Goal: Communication & Community: Participate in discussion

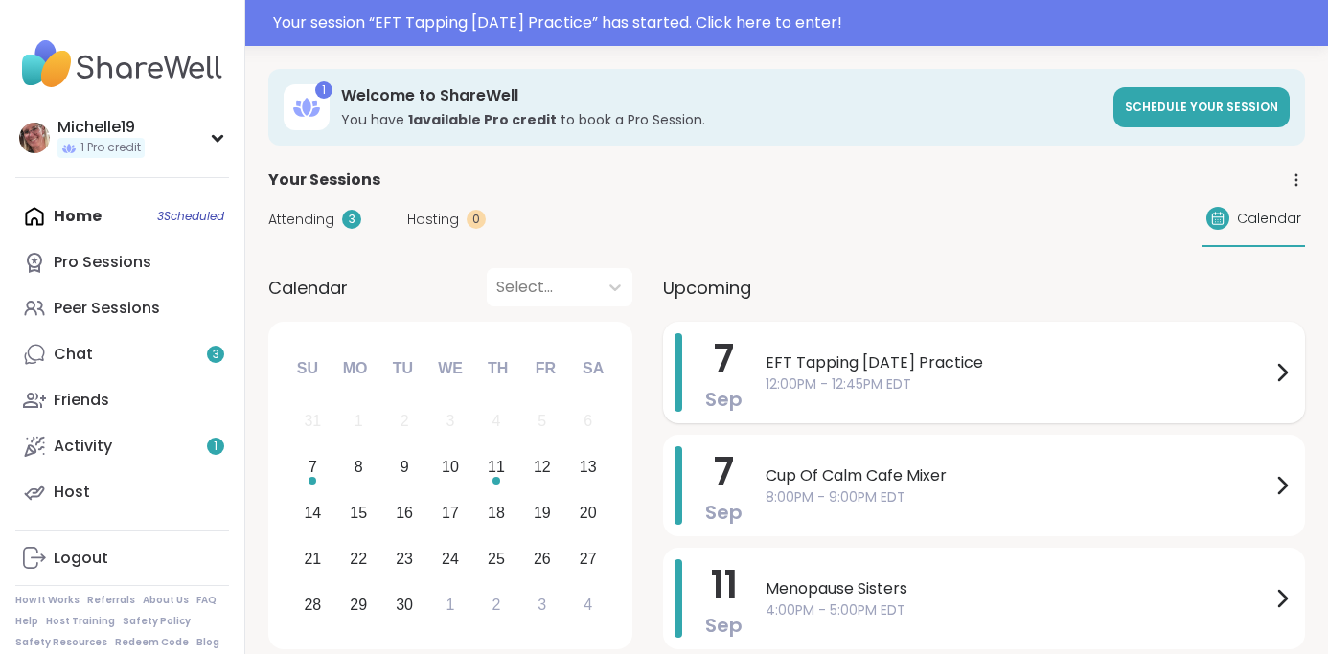
click at [787, 376] on span "12:00PM - 12:45PM EDT" at bounding box center [1018, 385] width 505 height 20
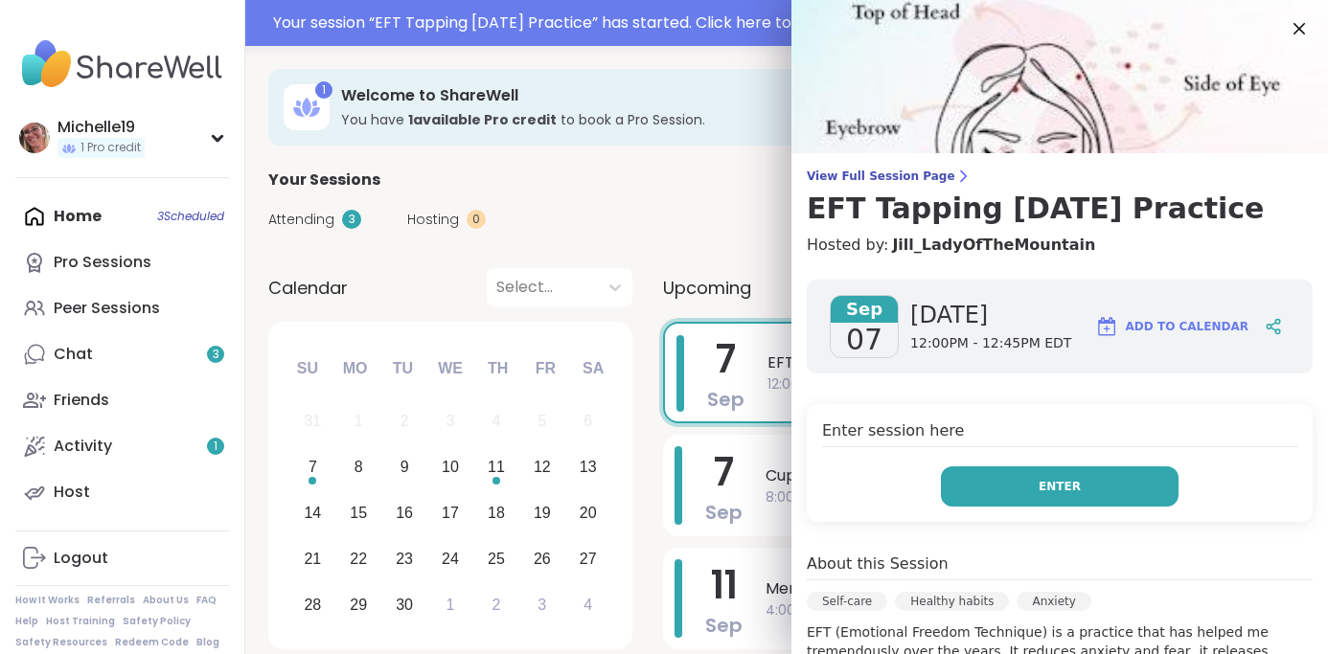
click at [1000, 494] on button "Enter" at bounding box center [1060, 487] width 238 height 40
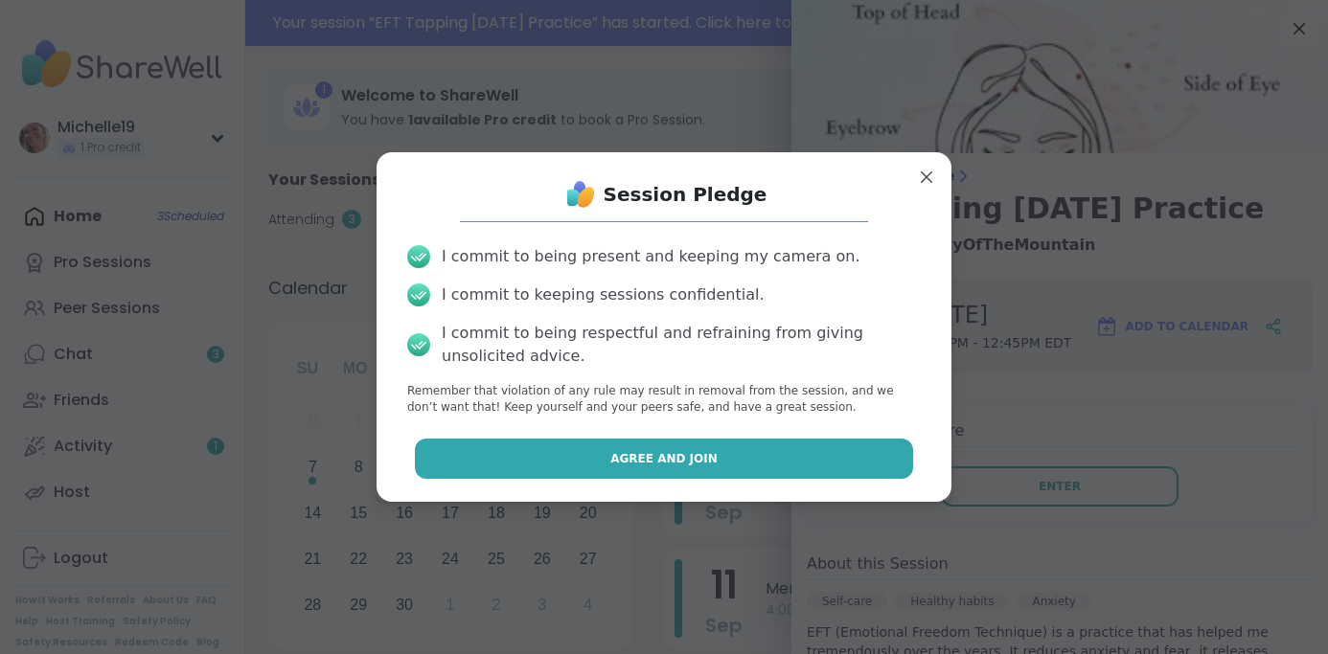
click at [862, 450] on button "Agree and Join" at bounding box center [664, 459] width 499 height 40
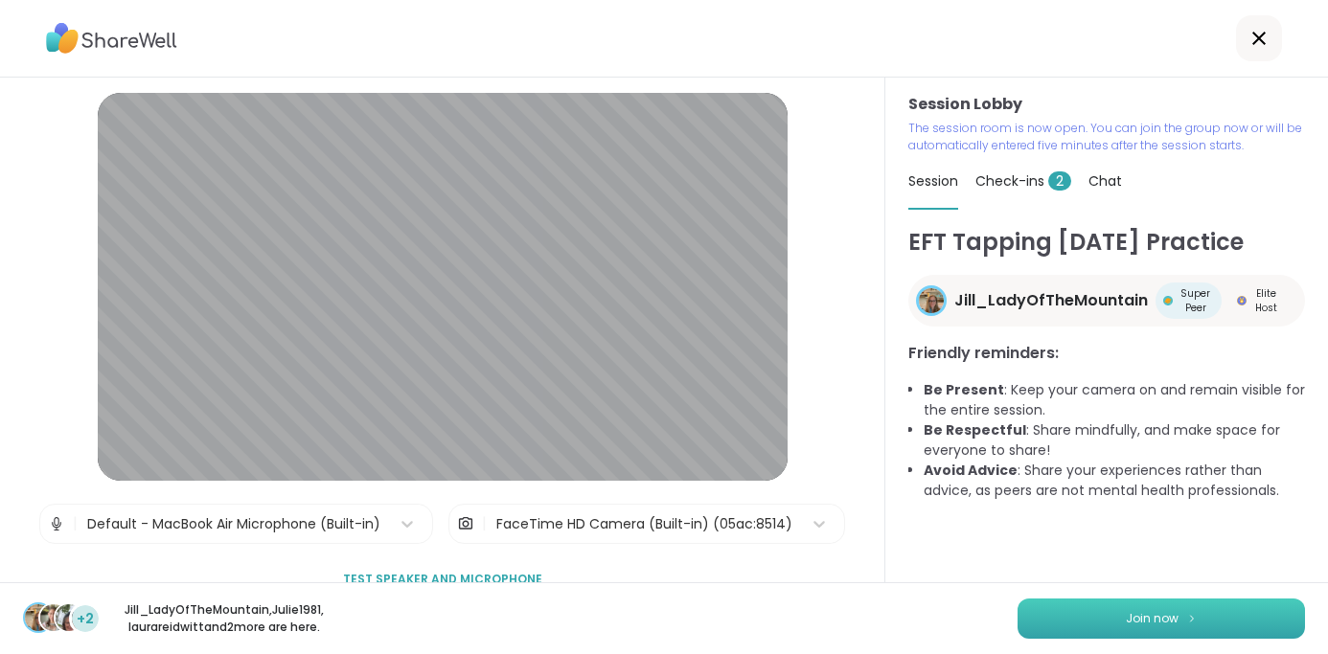
click at [1158, 610] on span "Join now" at bounding box center [1152, 618] width 53 height 17
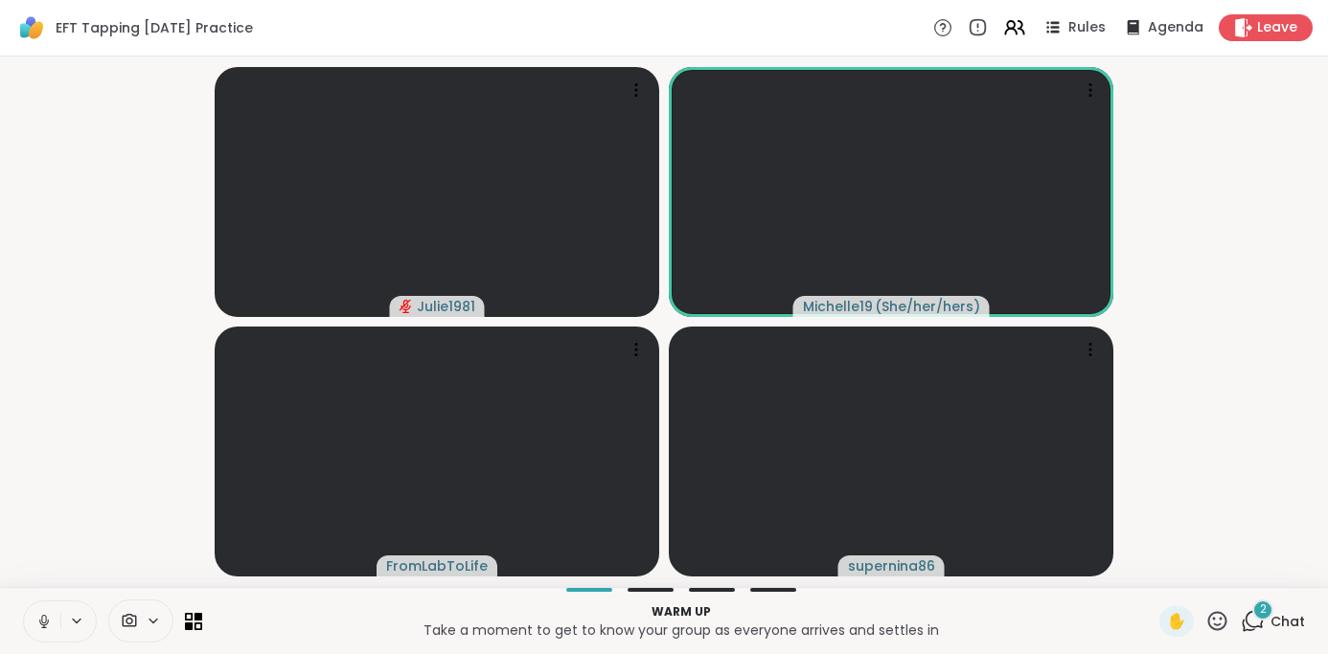
click at [38, 615] on icon at bounding box center [43, 621] width 17 height 17
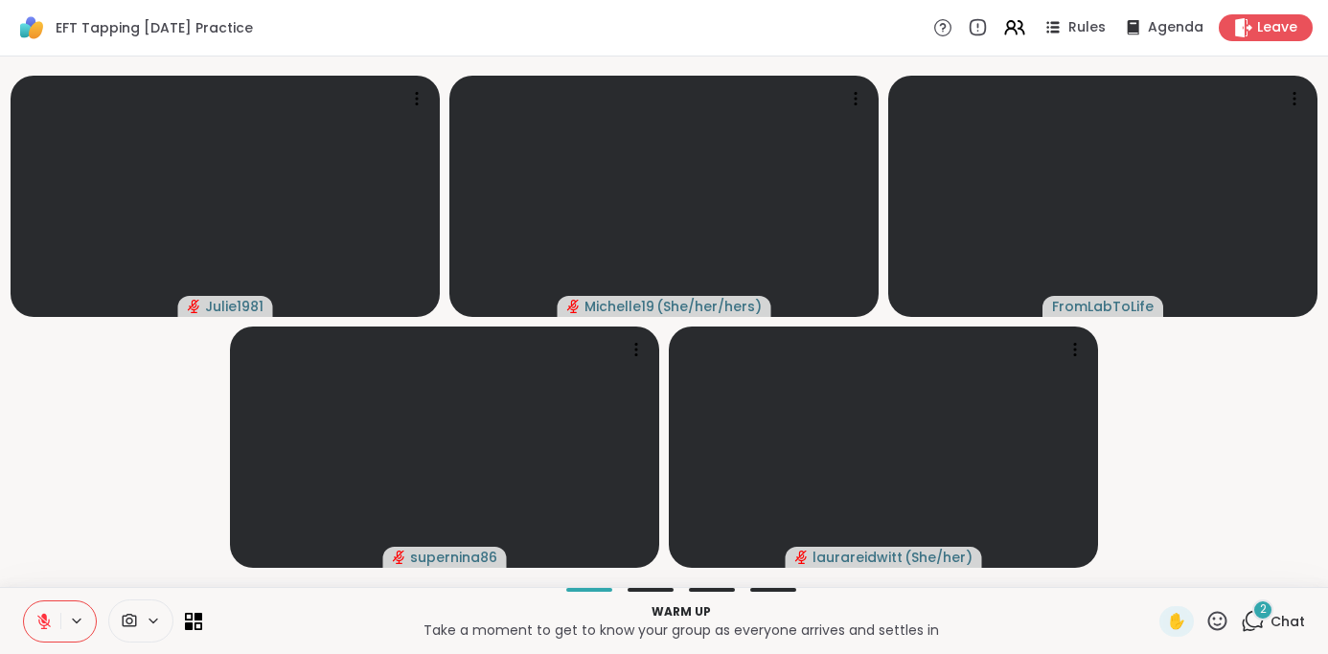
click at [1258, 619] on icon at bounding box center [1253, 621] width 24 height 24
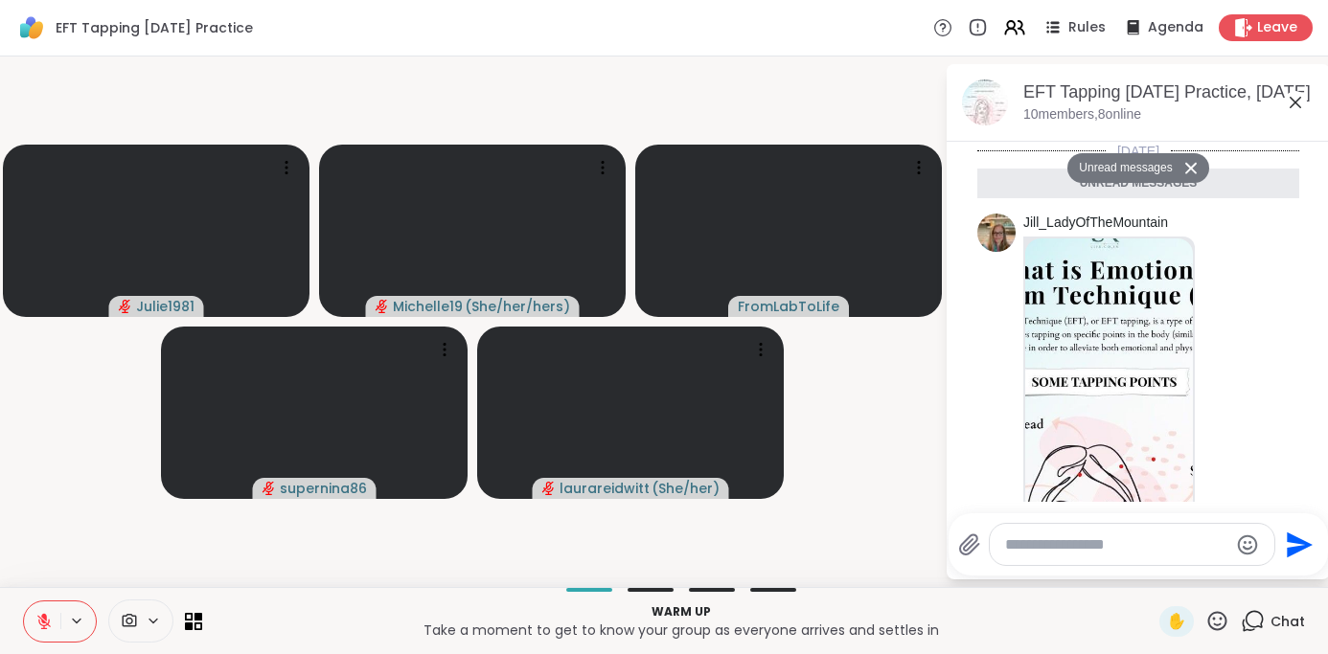
scroll to position [552, 0]
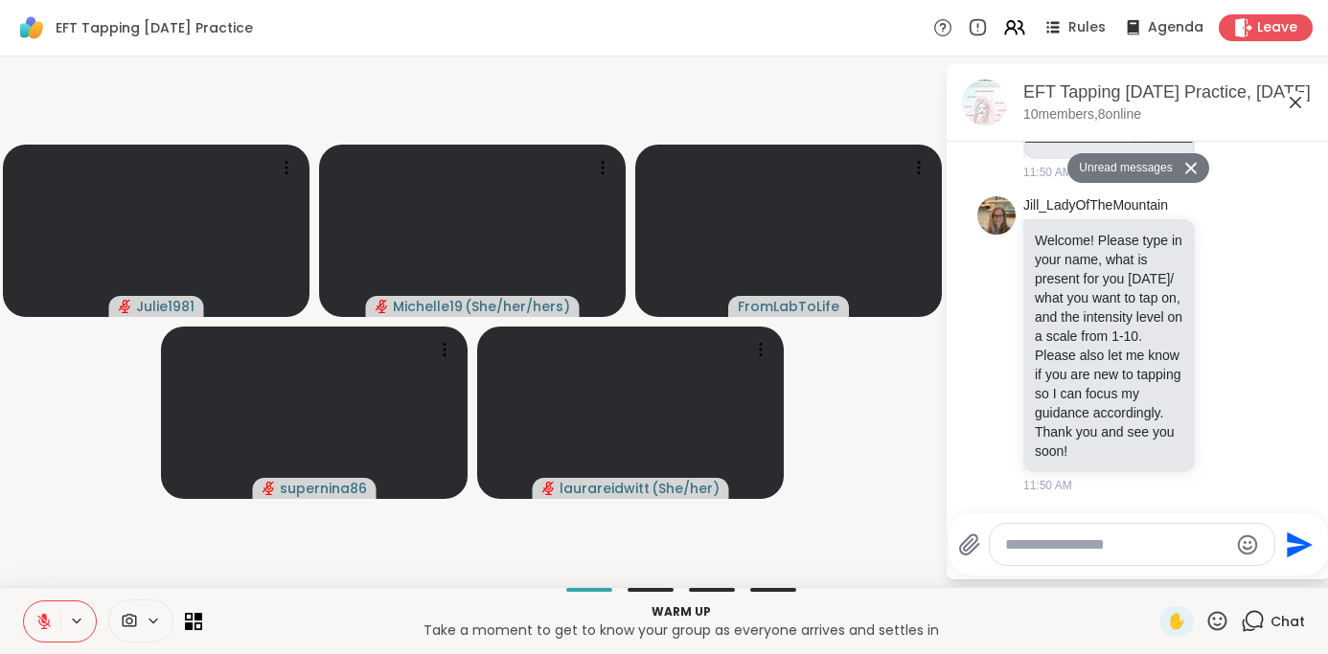
click at [1129, 544] on textarea "Type your message" at bounding box center [1116, 545] width 223 height 19
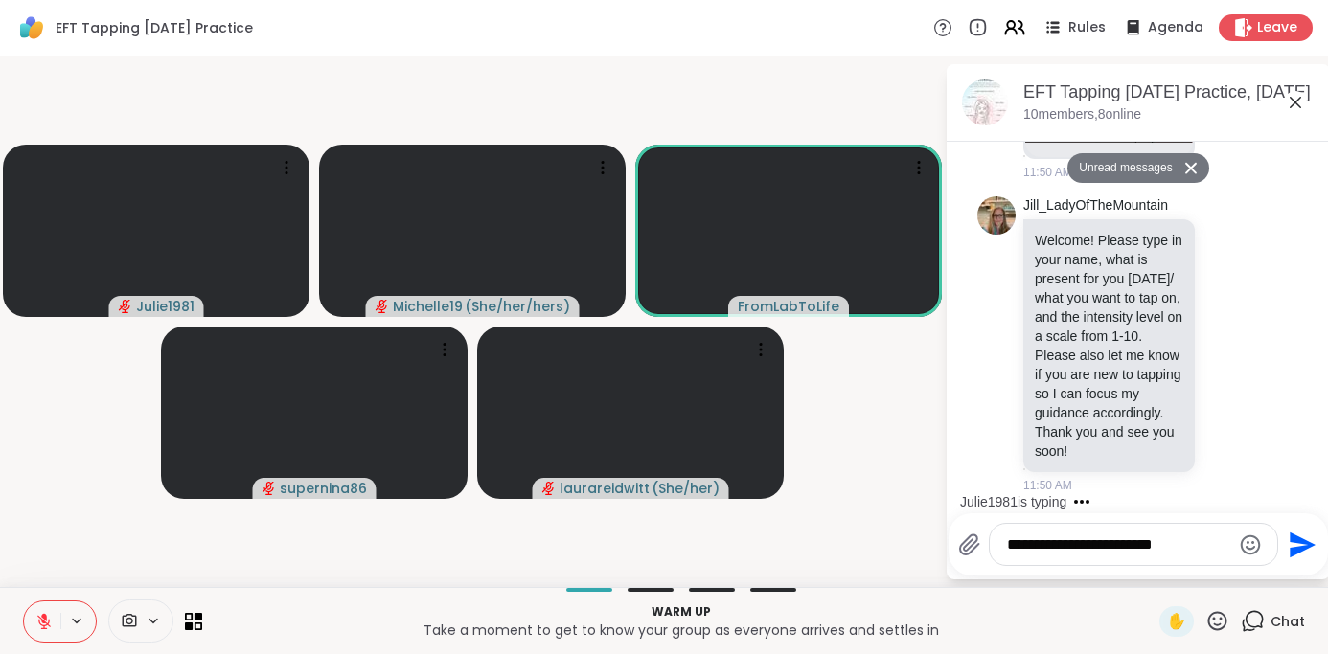
type textarea "**********"
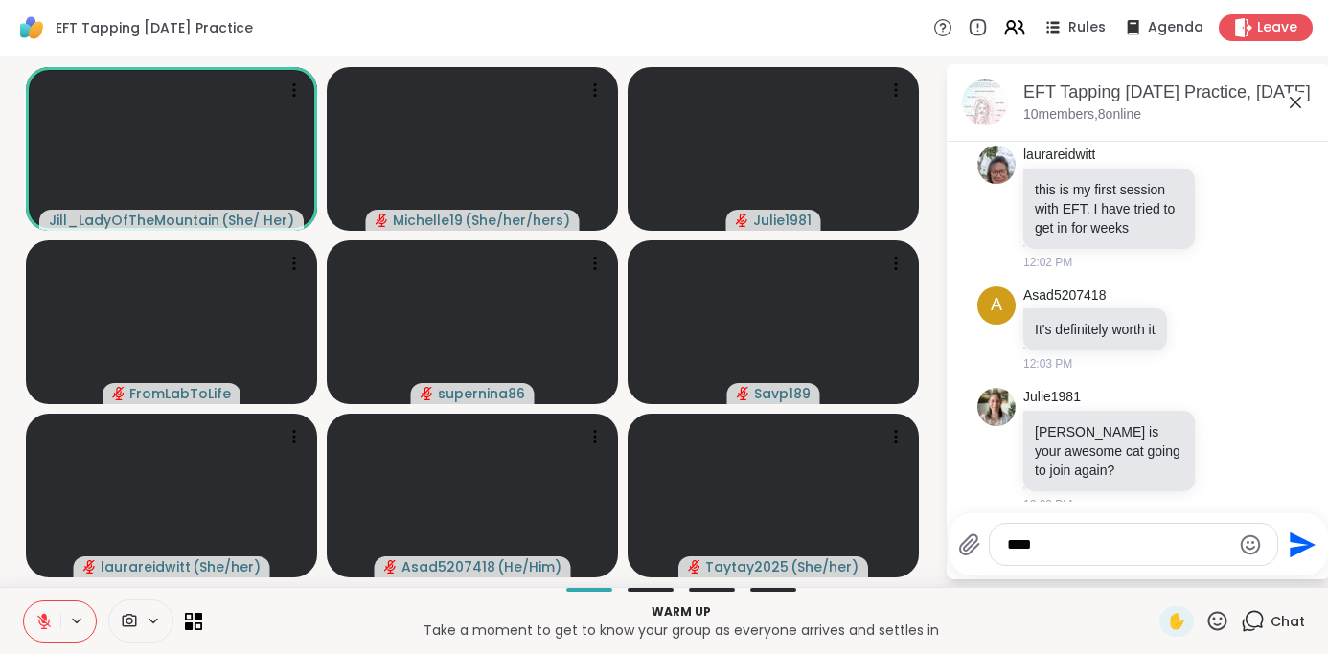
scroll to position [1330, 0]
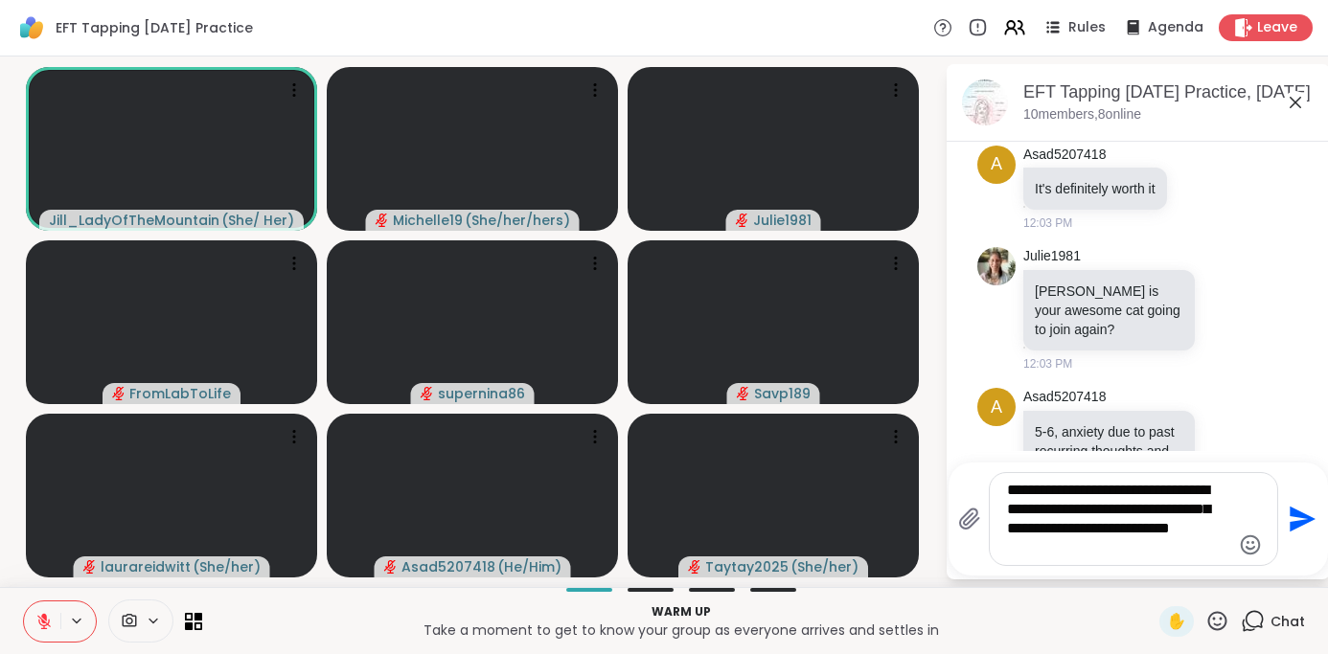
type textarea "**********"
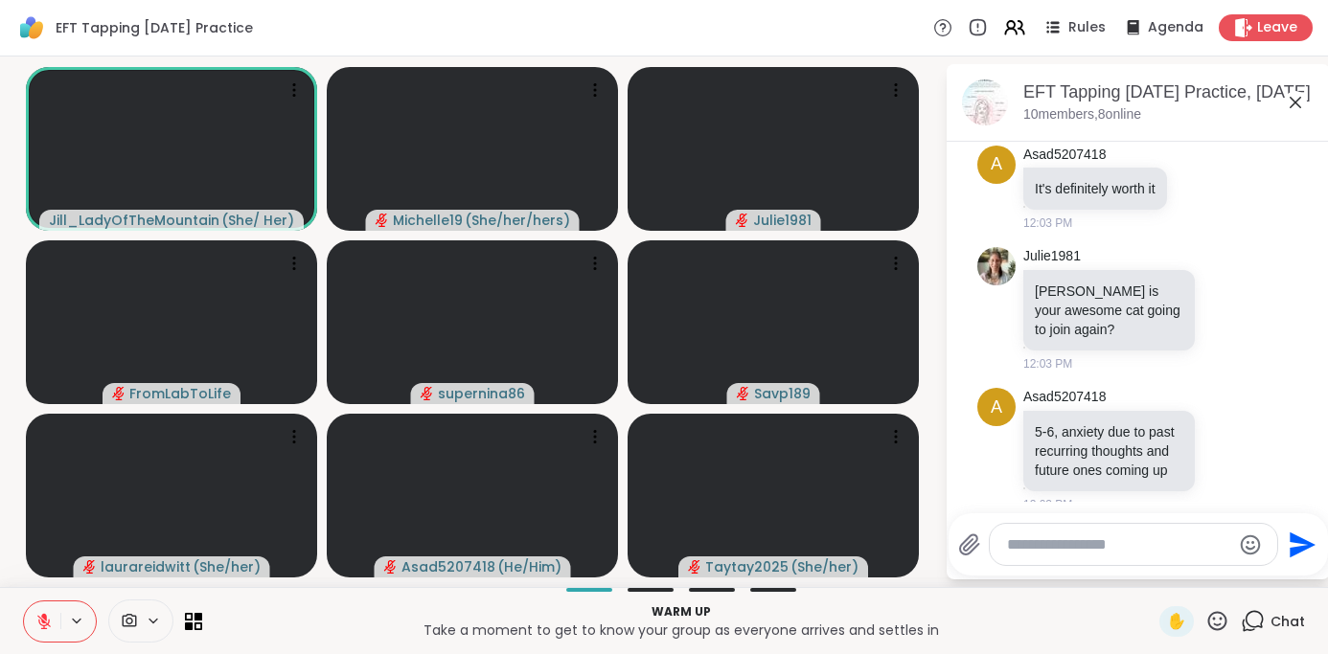
scroll to position [1508, 0]
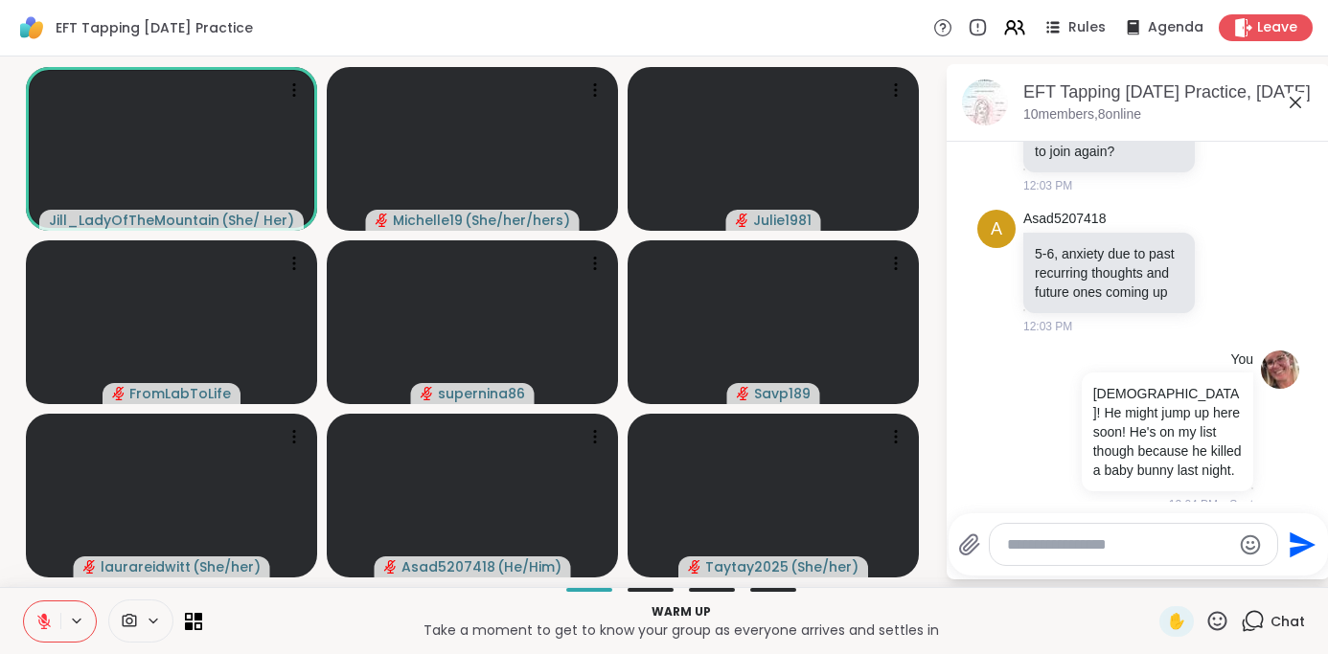
click at [1050, 543] on textarea "Type your message" at bounding box center [1118, 545] width 223 height 19
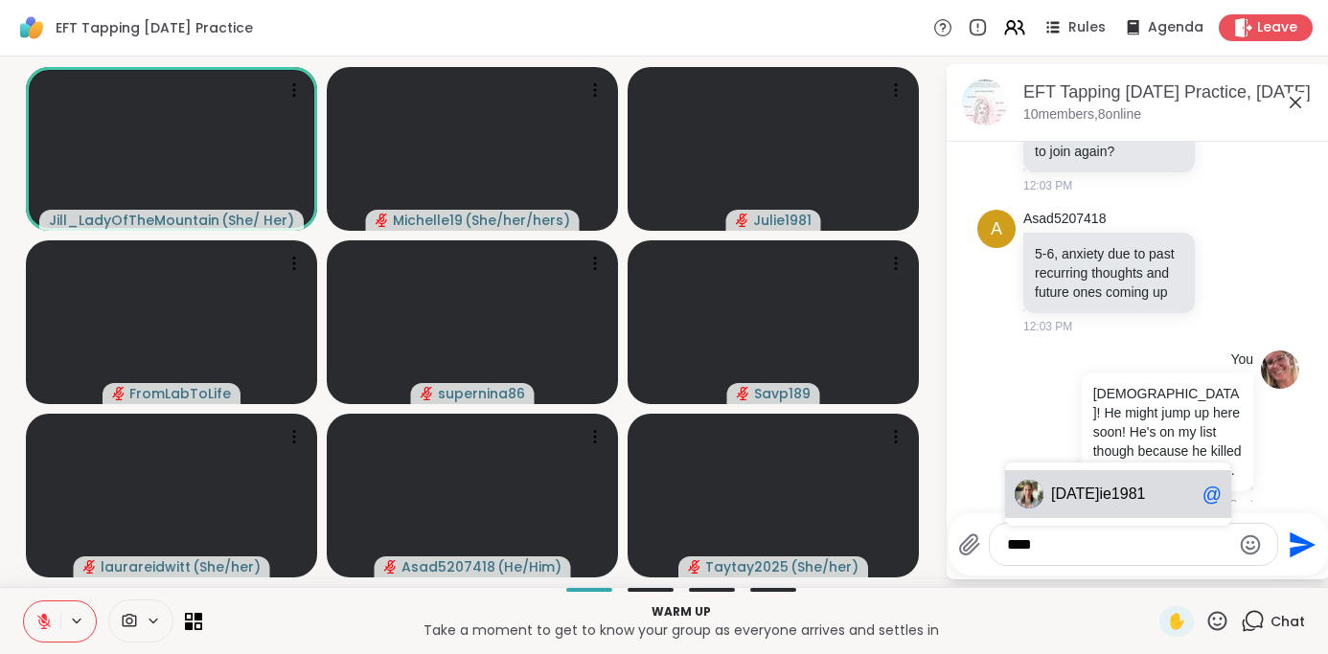
click at [1099, 491] on span "ie1981" at bounding box center [1122, 494] width 46 height 19
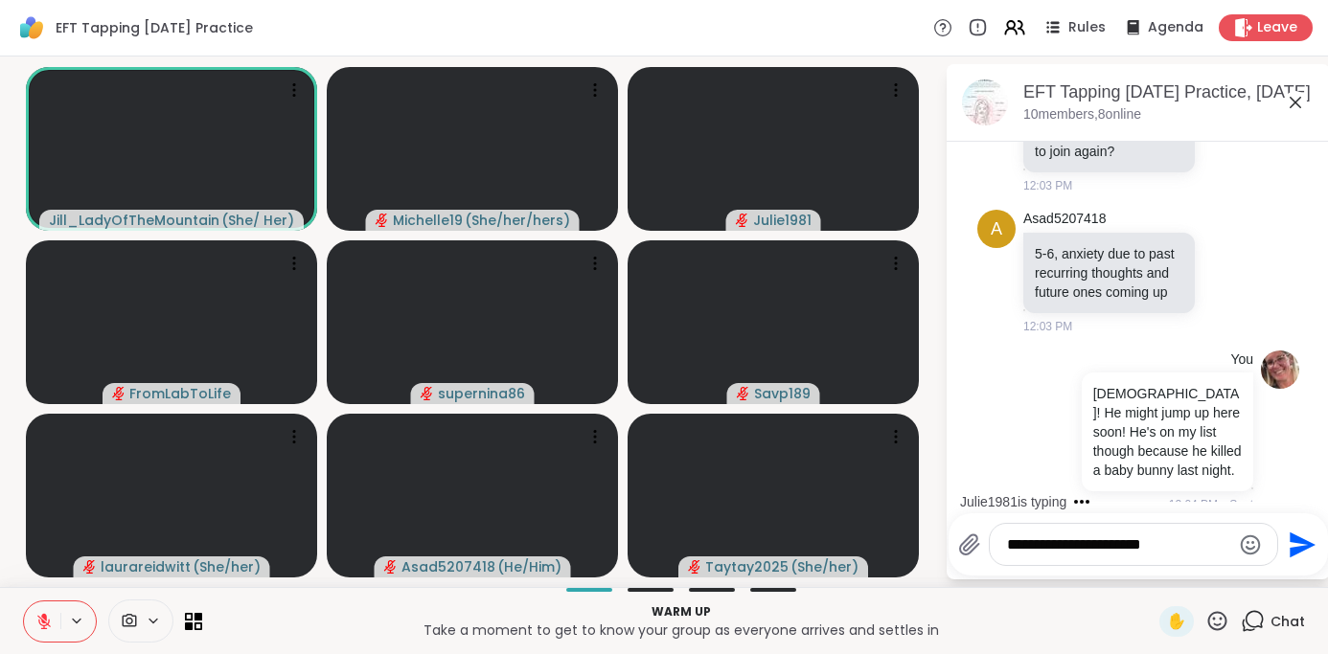
type textarea "**********"
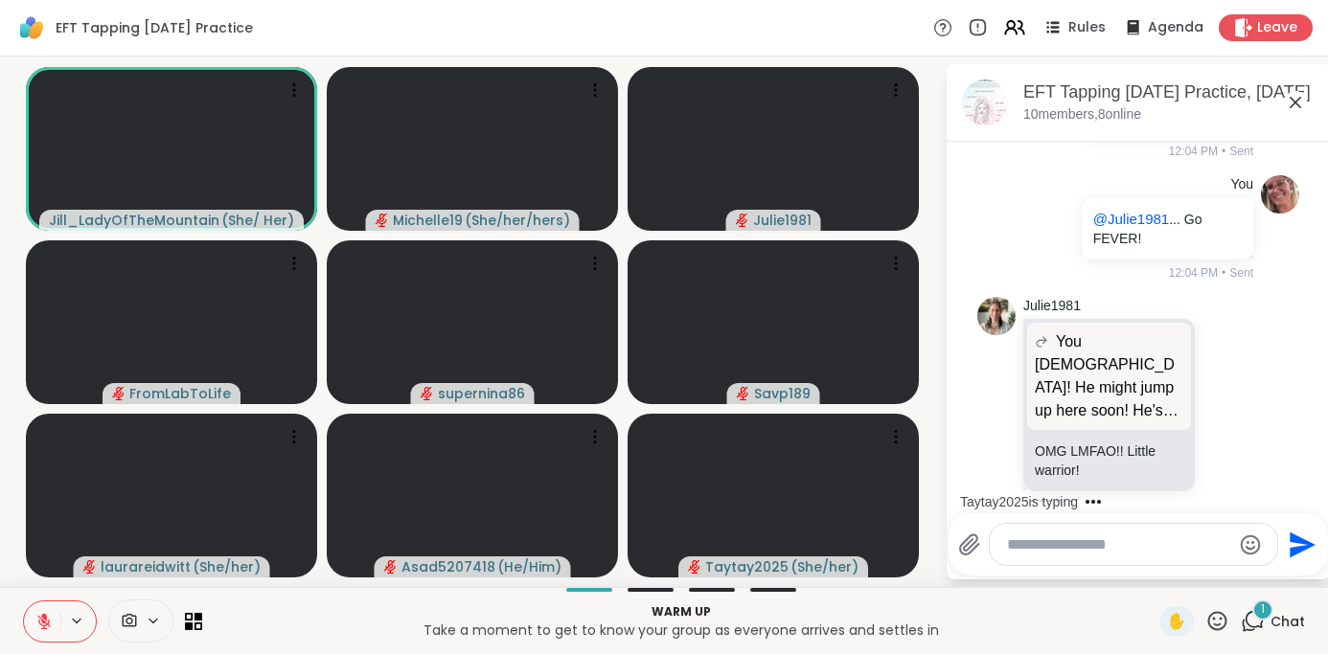
scroll to position [1964, 0]
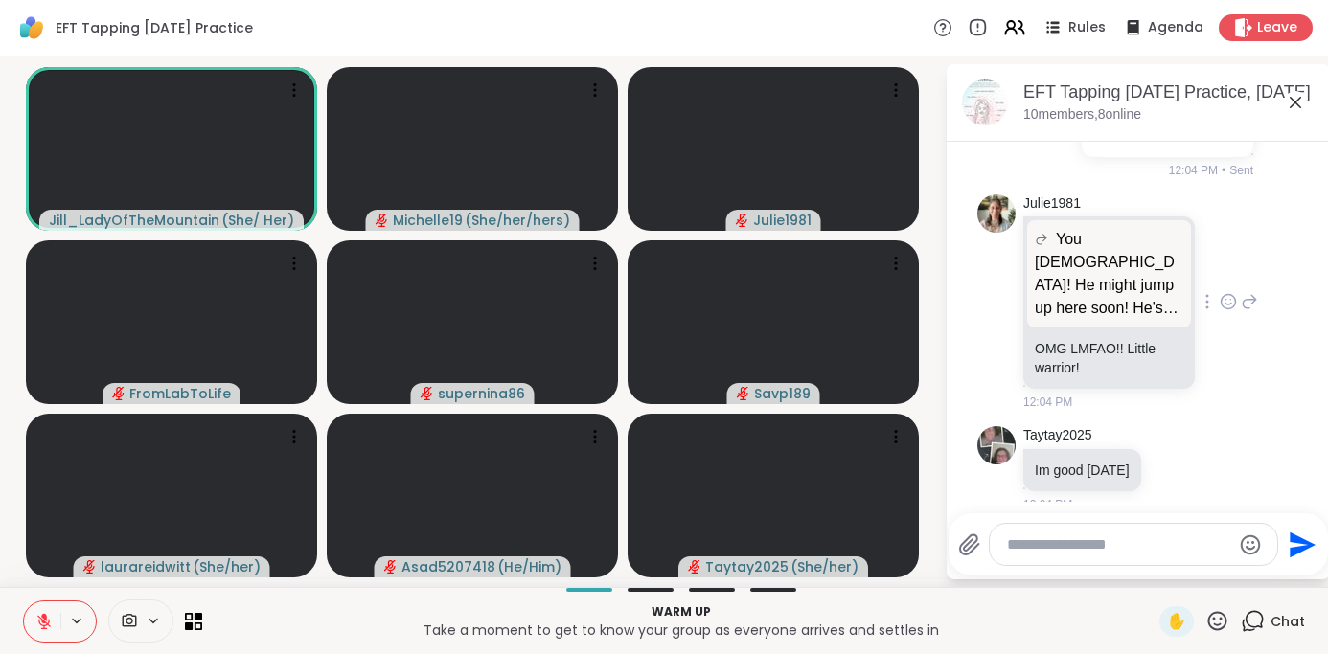
click at [1256, 295] on icon at bounding box center [1250, 301] width 13 height 13
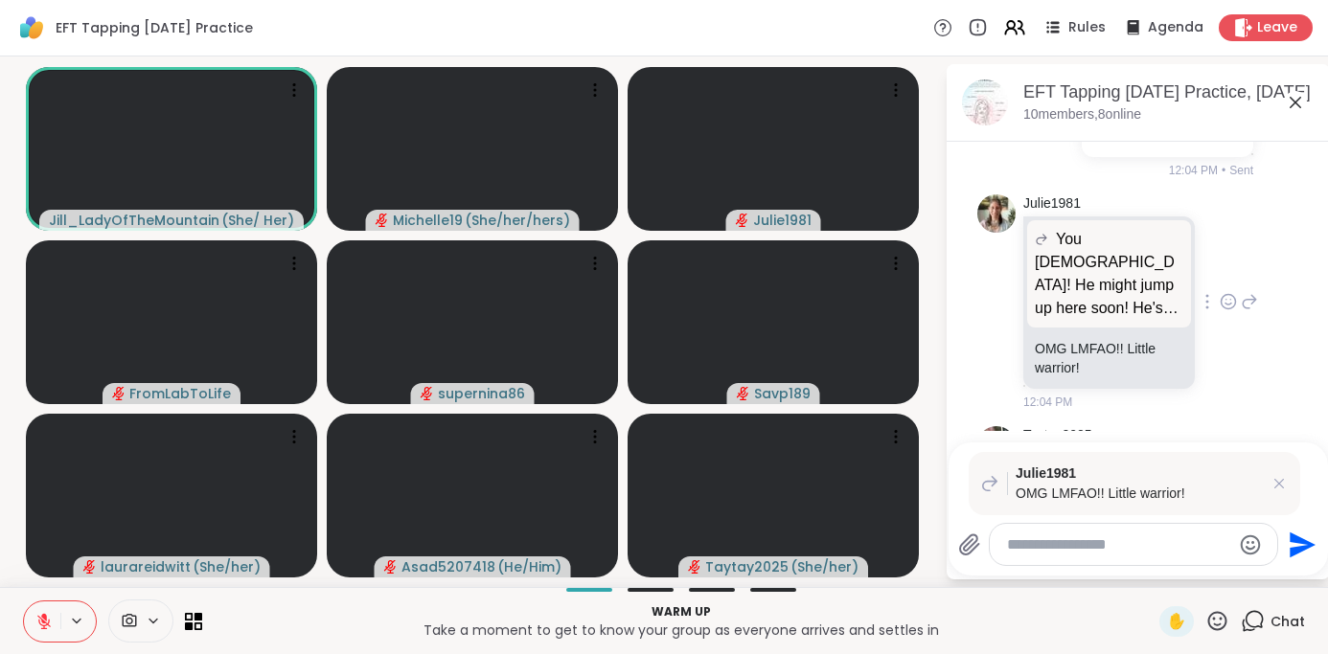
type textarea "*"
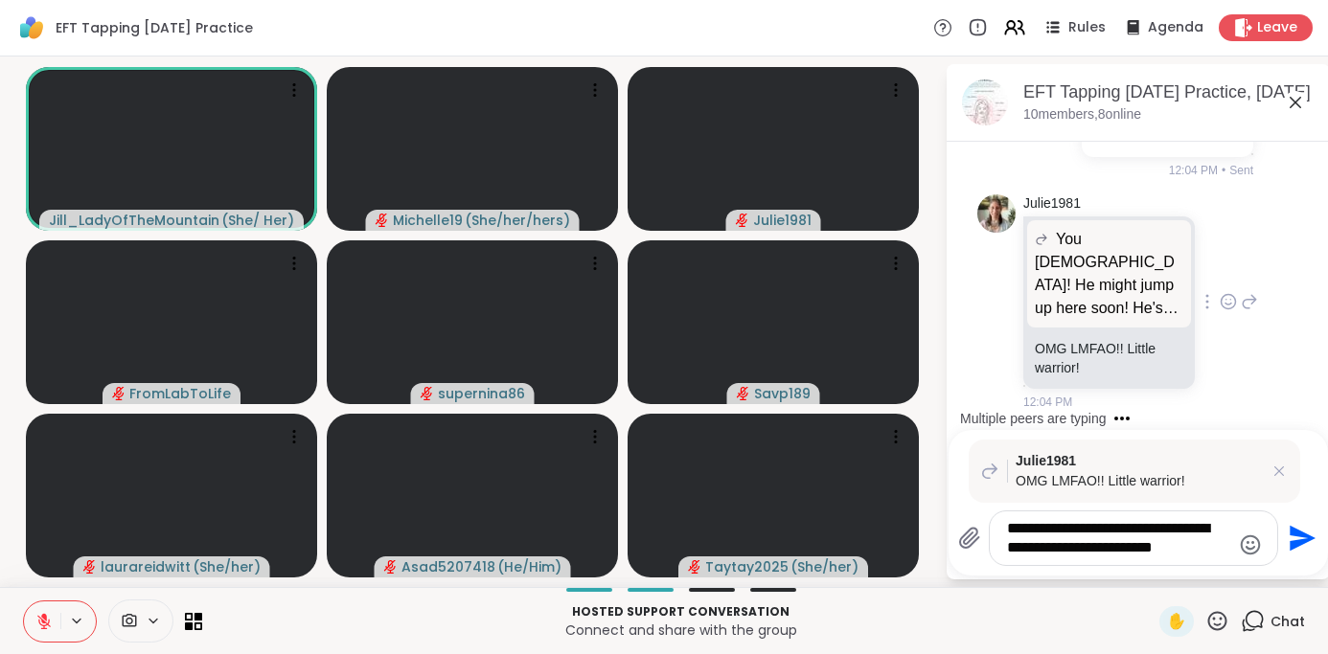
type textarea "**********"
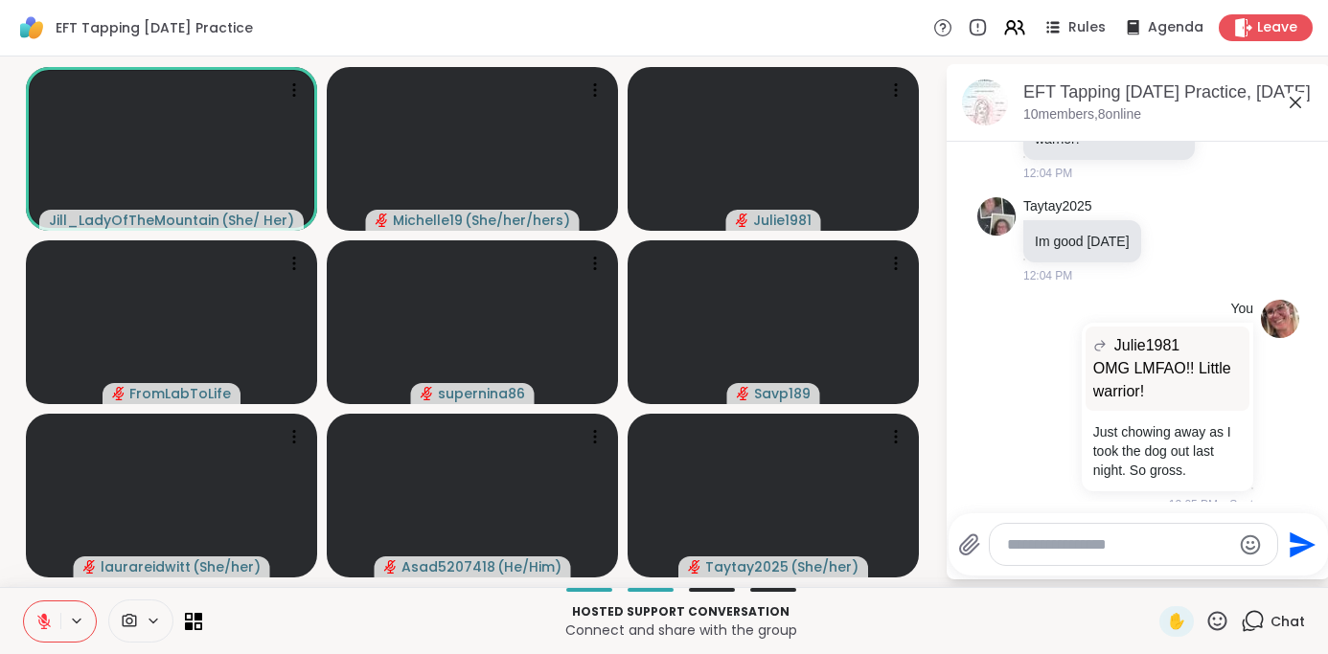
scroll to position [2371, 0]
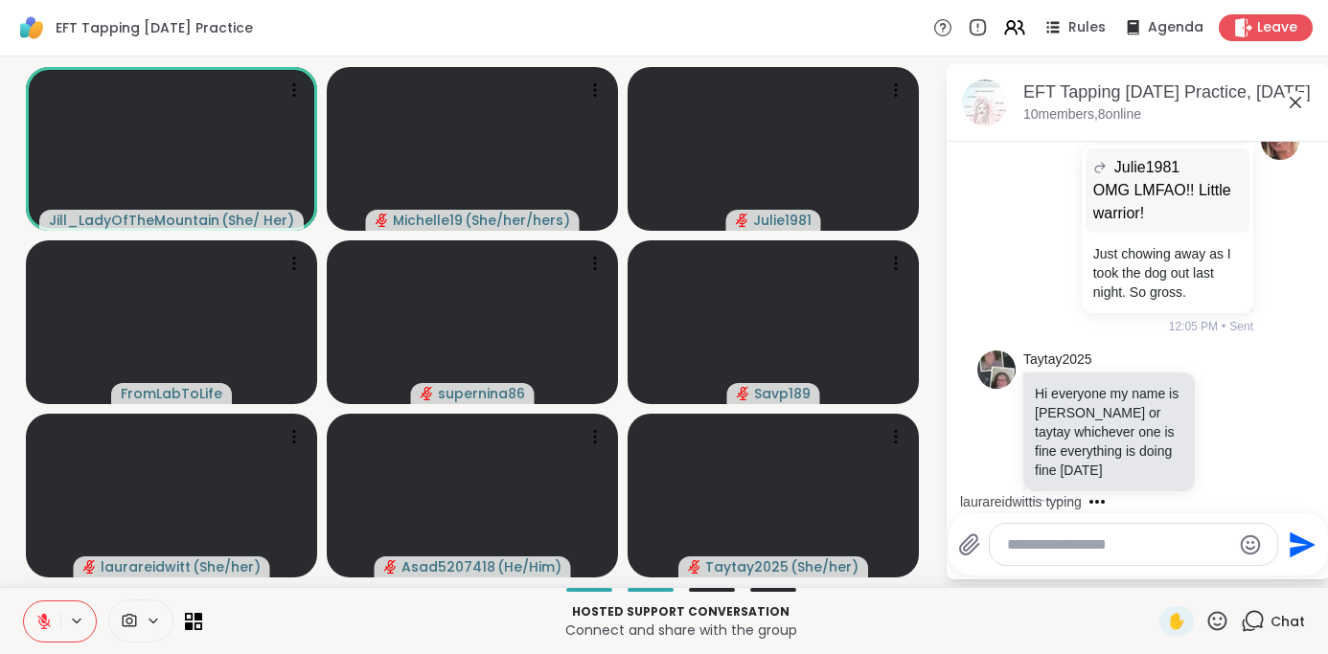
click at [35, 625] on icon at bounding box center [43, 621] width 17 height 17
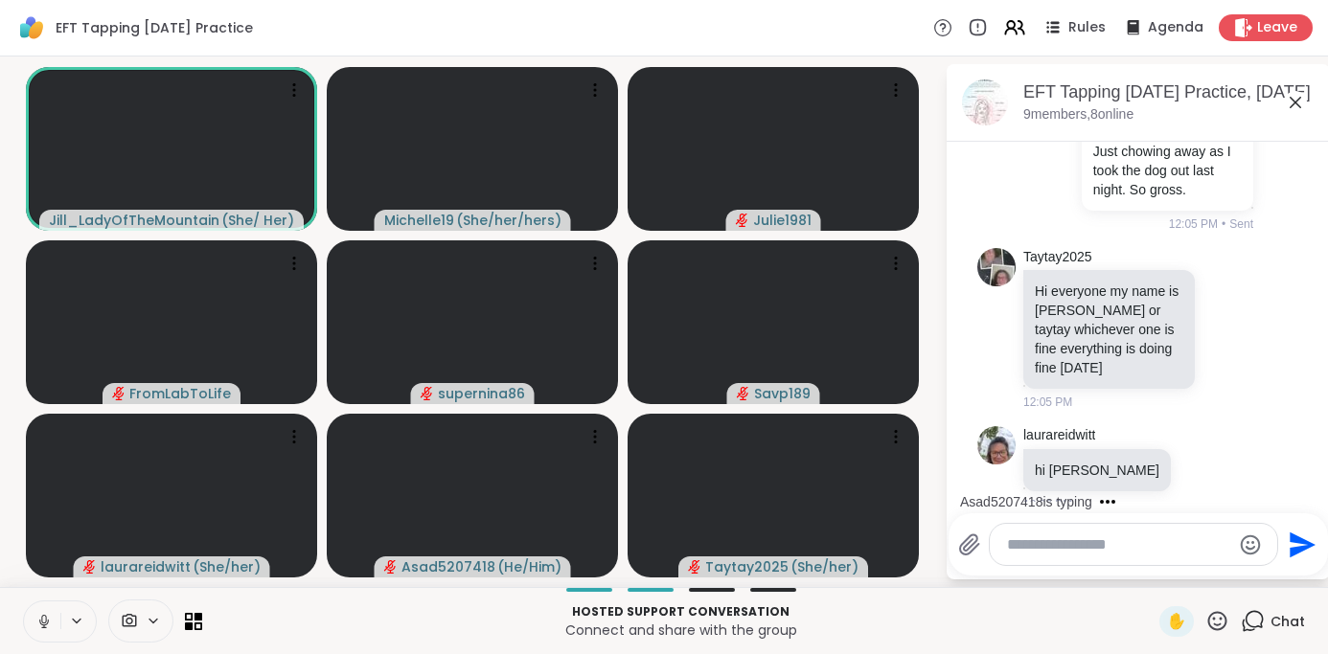
scroll to position [2595, 0]
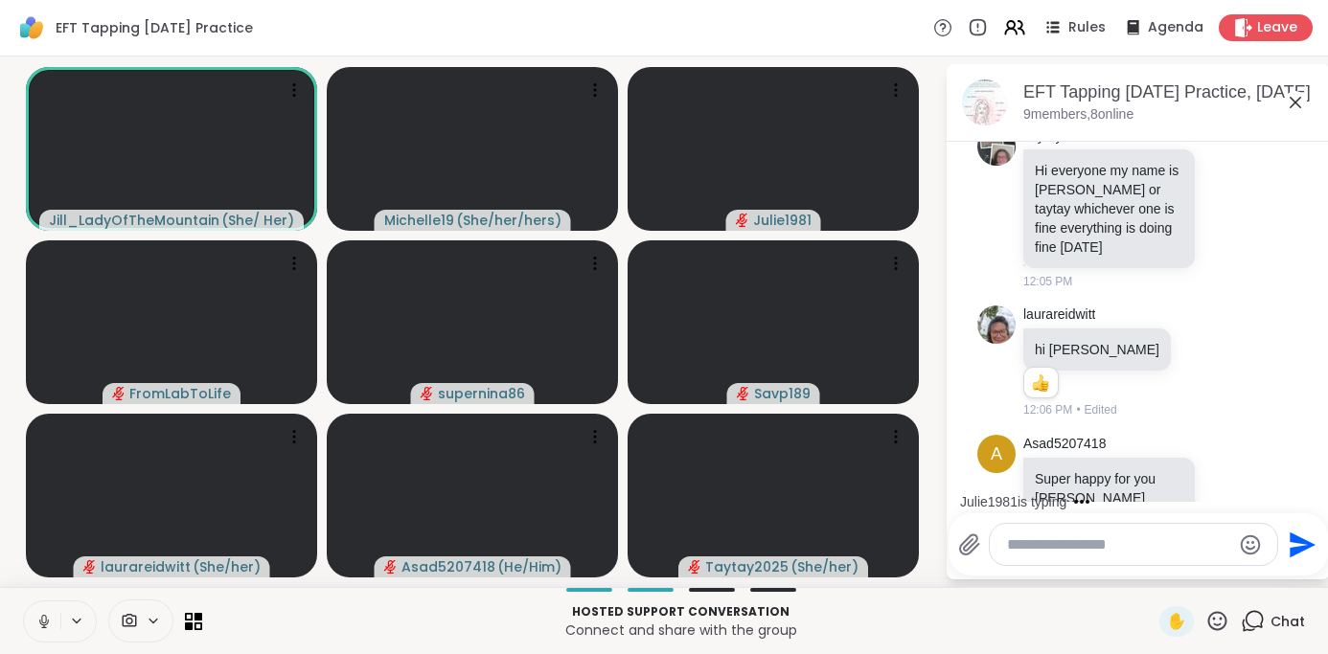
click at [45, 613] on icon at bounding box center [43, 621] width 17 height 17
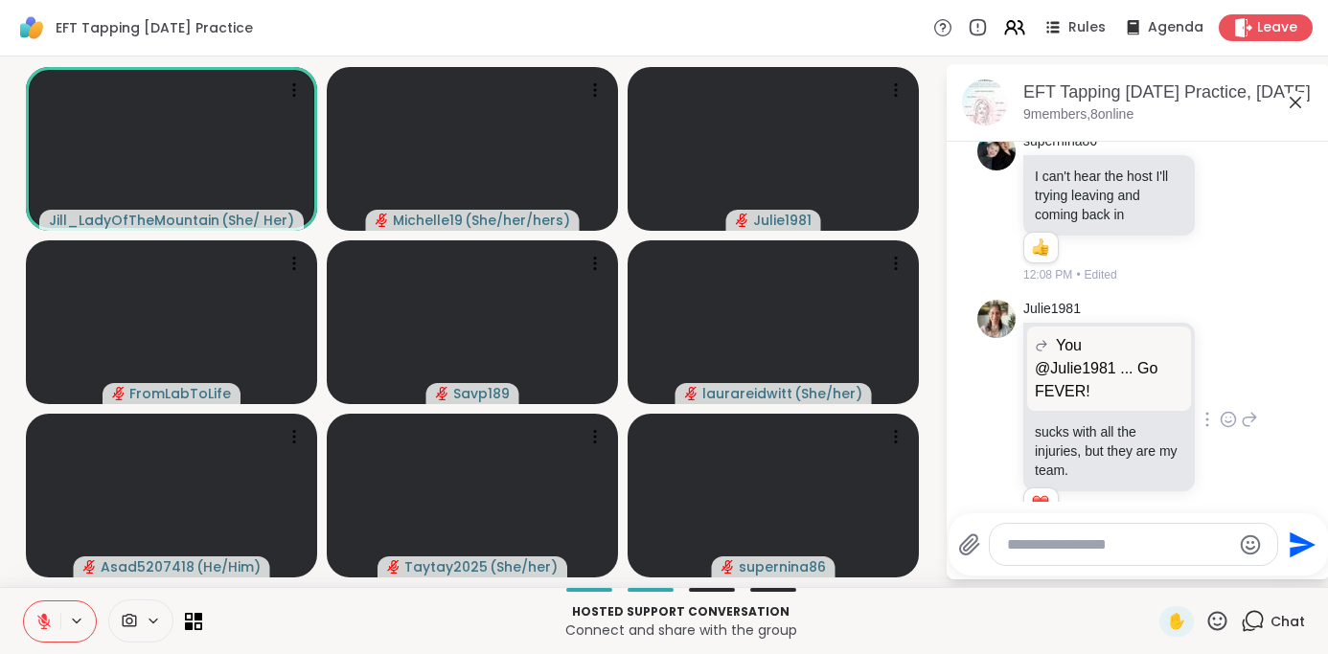
scroll to position [4646, 0]
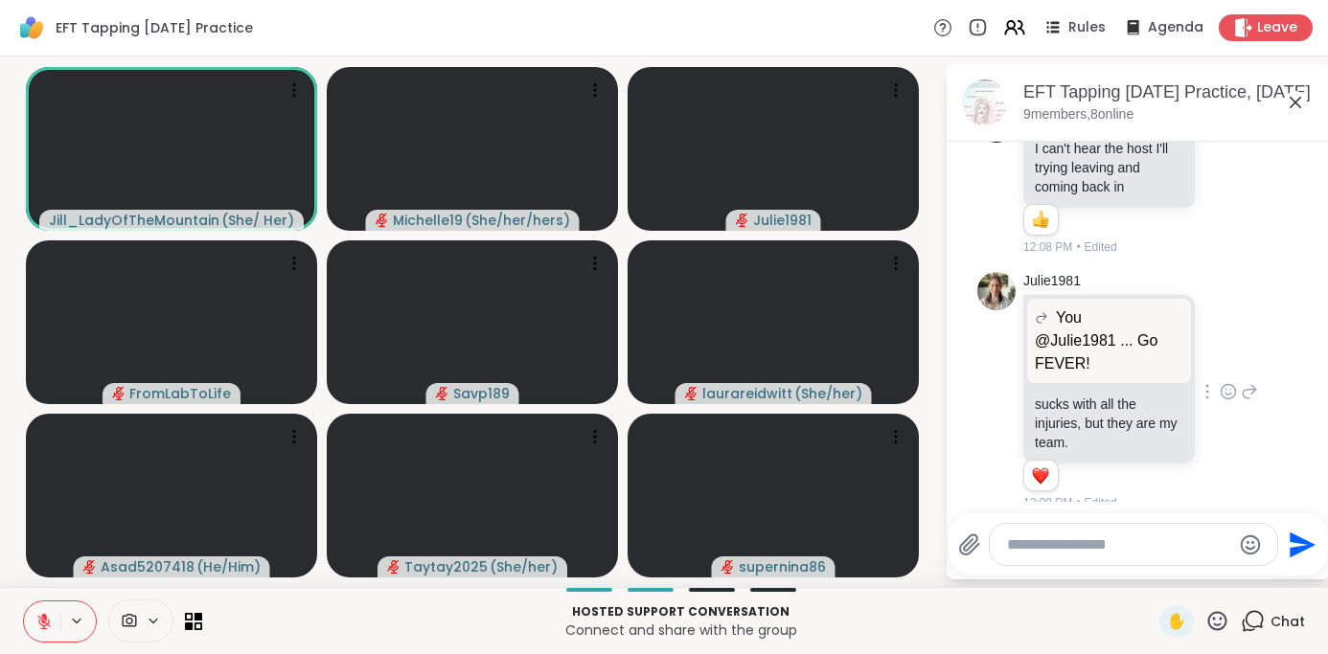
click at [1224, 382] on icon at bounding box center [1228, 391] width 17 height 19
click at [1082, 353] on div "Select Reaction: Heart" at bounding box center [1075, 361] width 17 height 17
click at [1293, 103] on icon at bounding box center [1295, 102] width 11 height 11
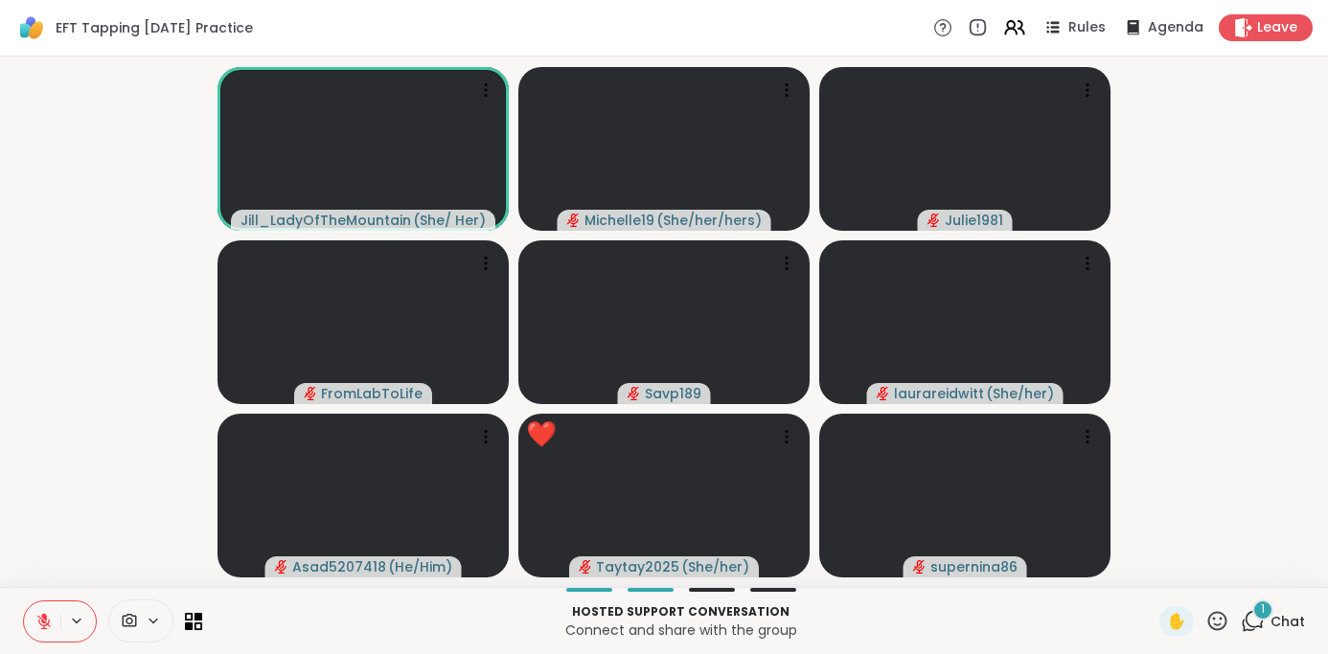
click at [1258, 616] on div "1" at bounding box center [1262, 610] width 21 height 21
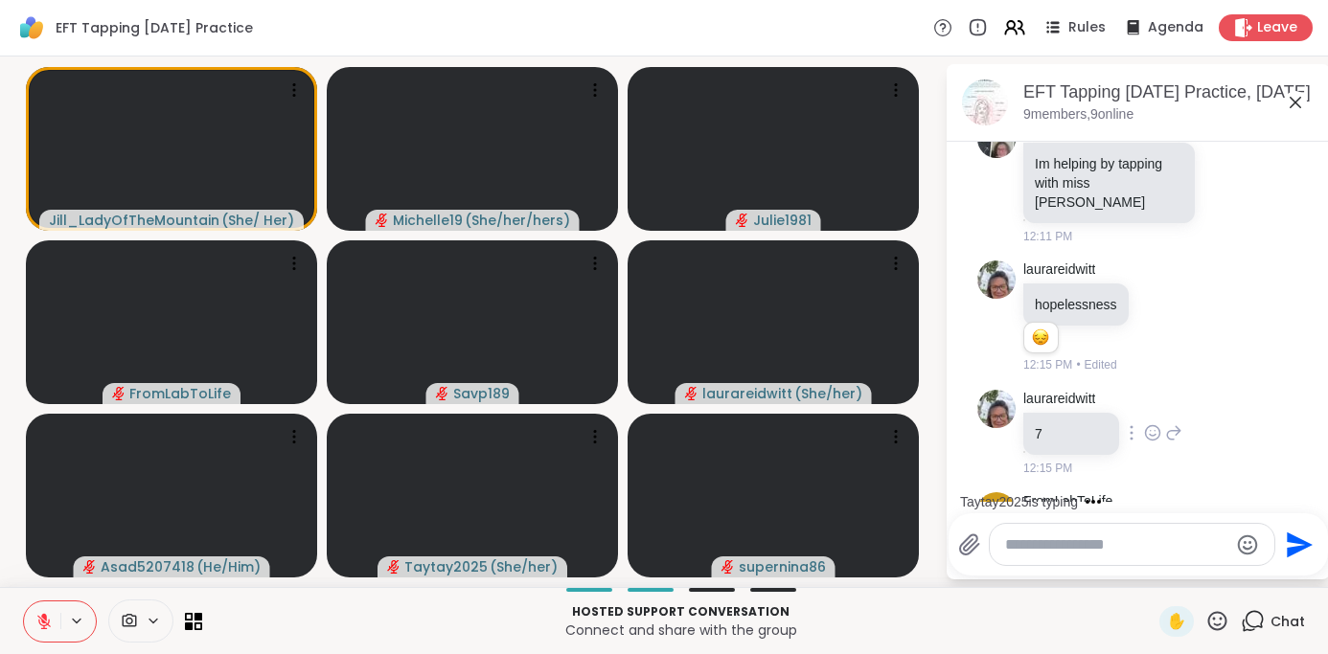
scroll to position [5072, 0]
click at [1293, 105] on icon at bounding box center [1295, 102] width 23 height 23
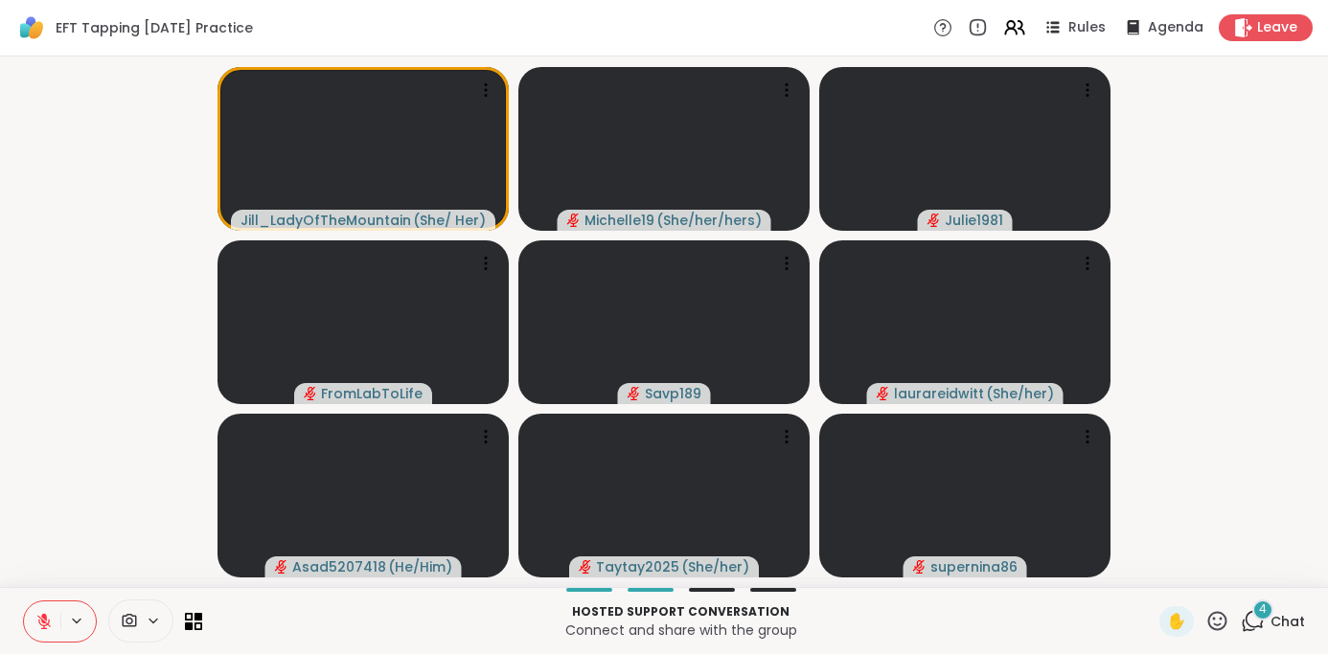
click at [1257, 620] on icon at bounding box center [1253, 621] width 24 height 24
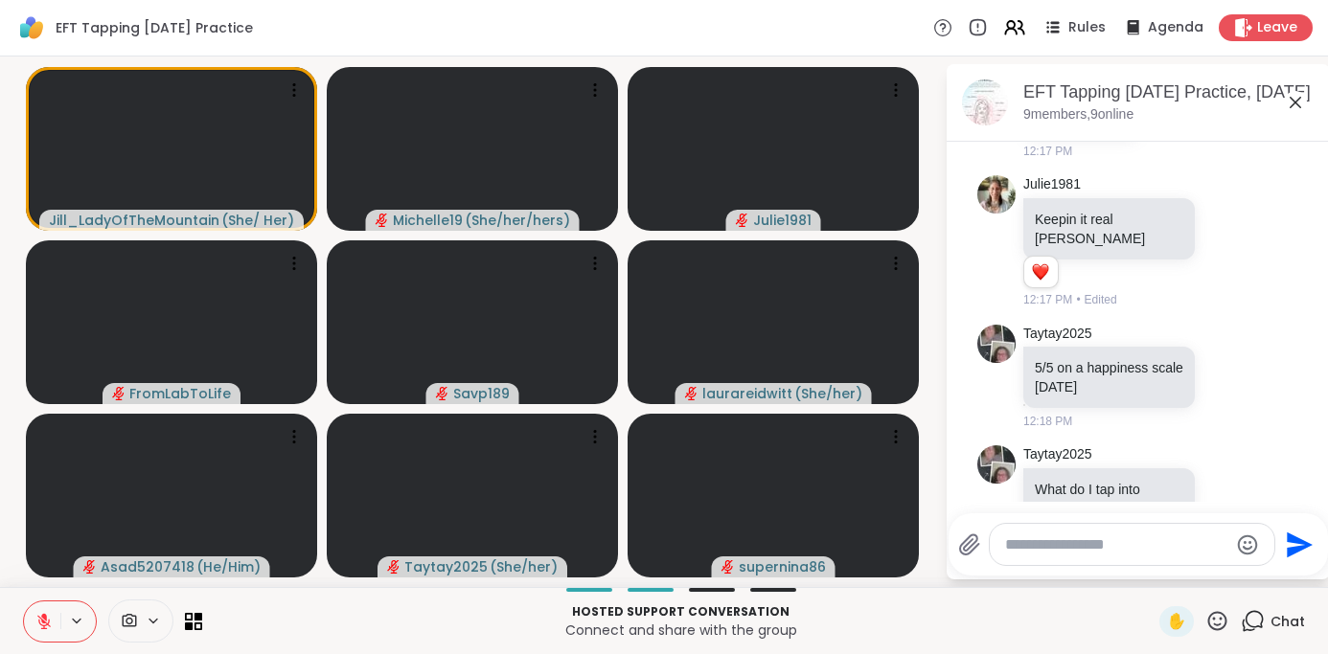
scroll to position [5933, 0]
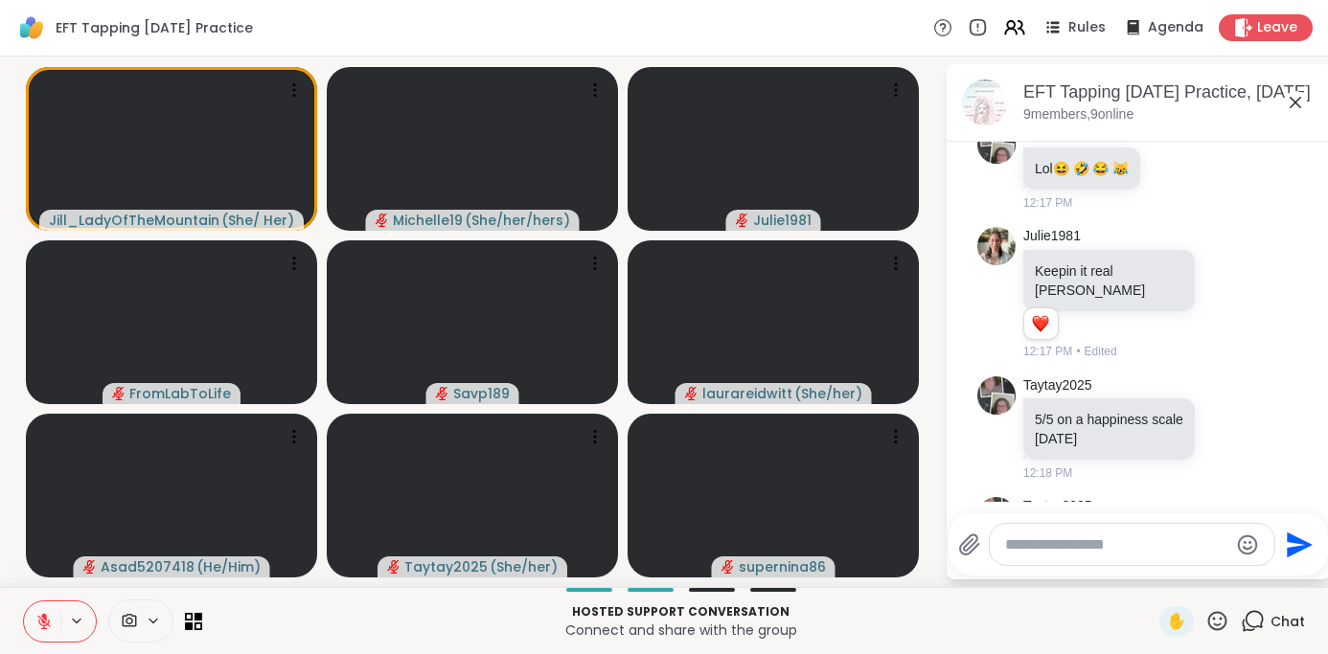
click at [1293, 101] on icon at bounding box center [1295, 102] width 11 height 11
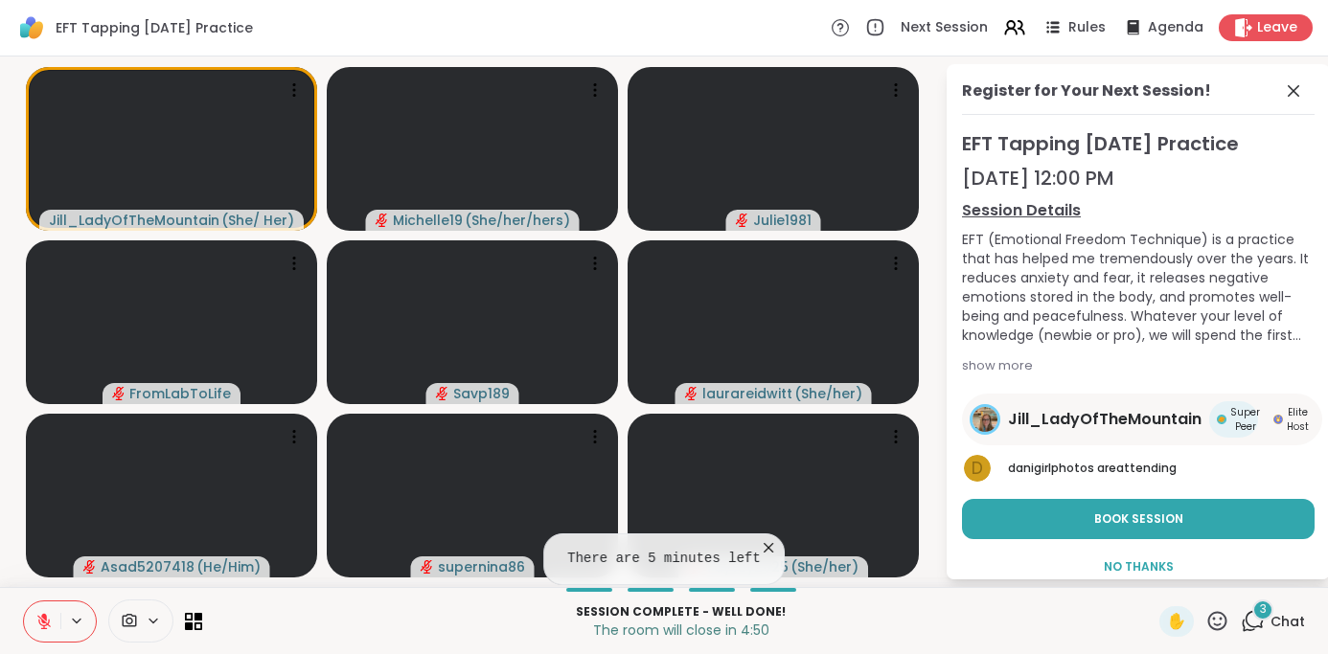
click at [1293, 101] on icon at bounding box center [1293, 91] width 23 height 23
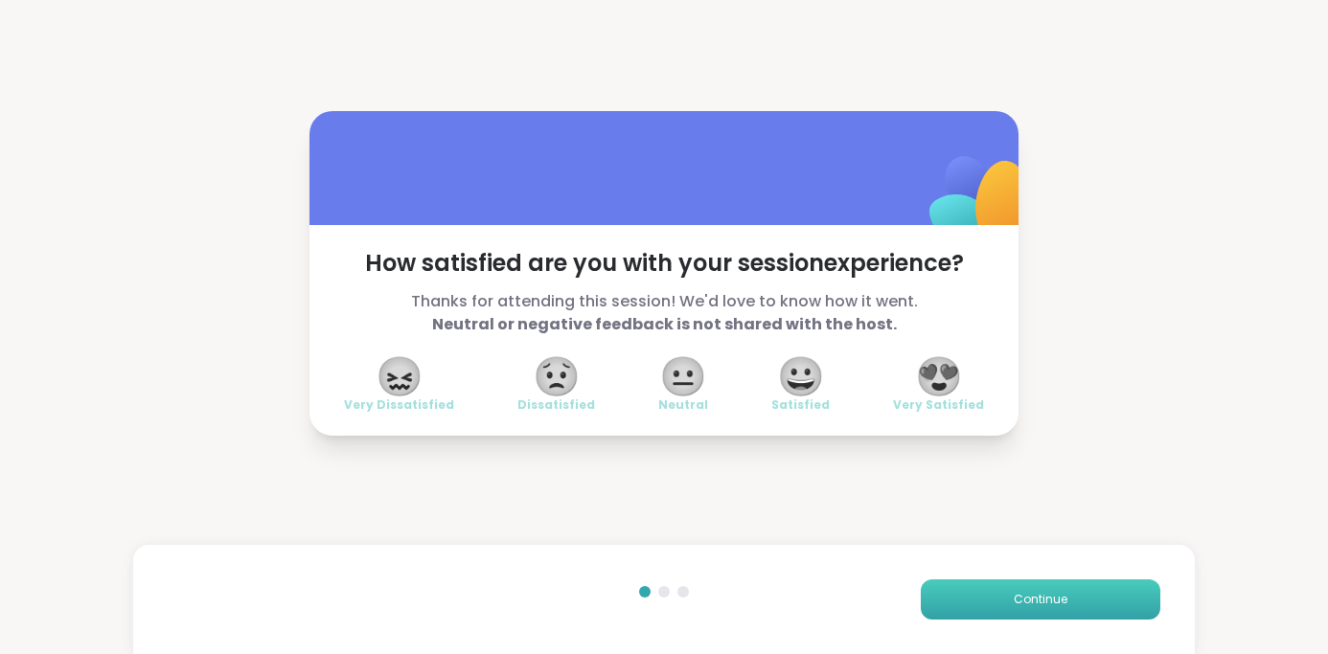
click at [1001, 587] on button "Continue" at bounding box center [1041, 600] width 240 height 40
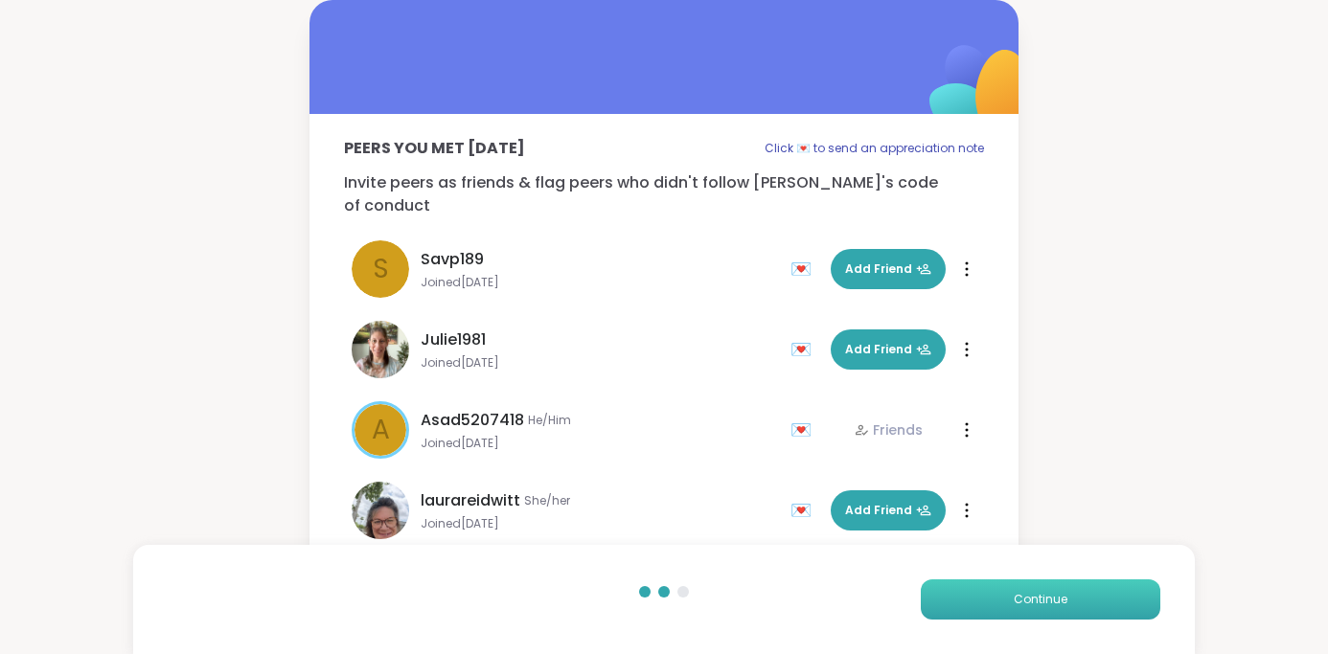
click at [1022, 603] on span "Continue" at bounding box center [1041, 599] width 54 height 17
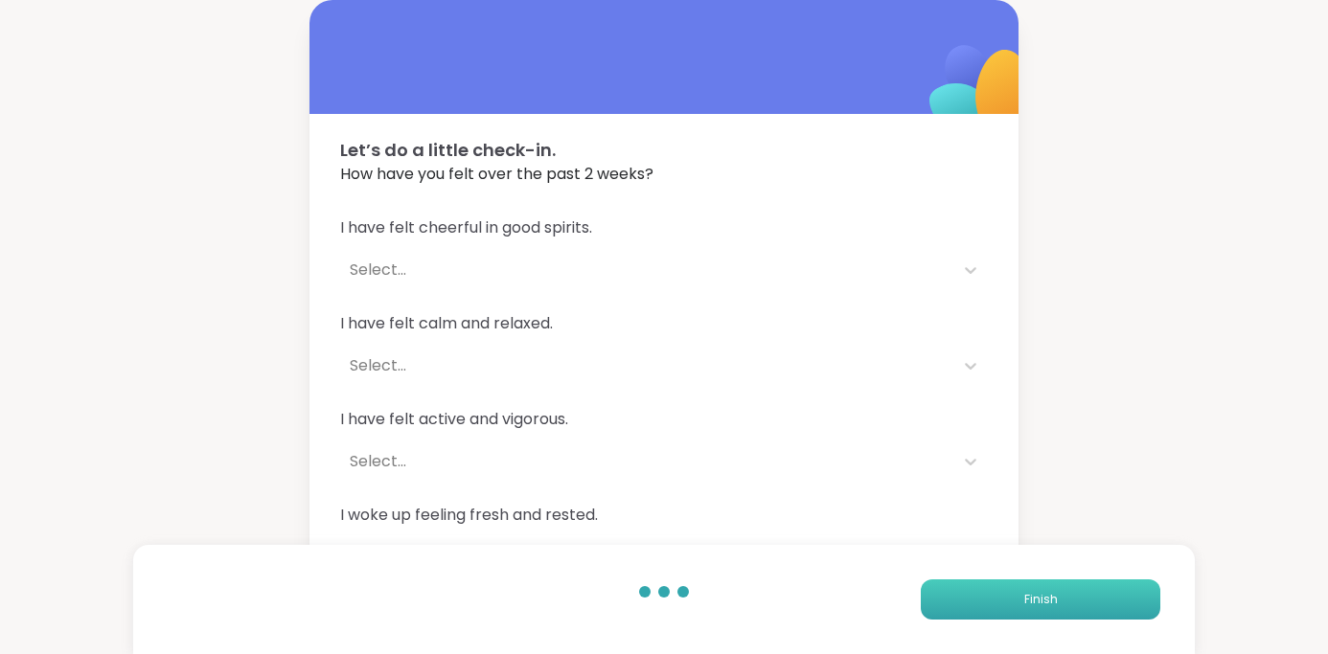
click at [1022, 603] on button "Finish" at bounding box center [1041, 600] width 240 height 40
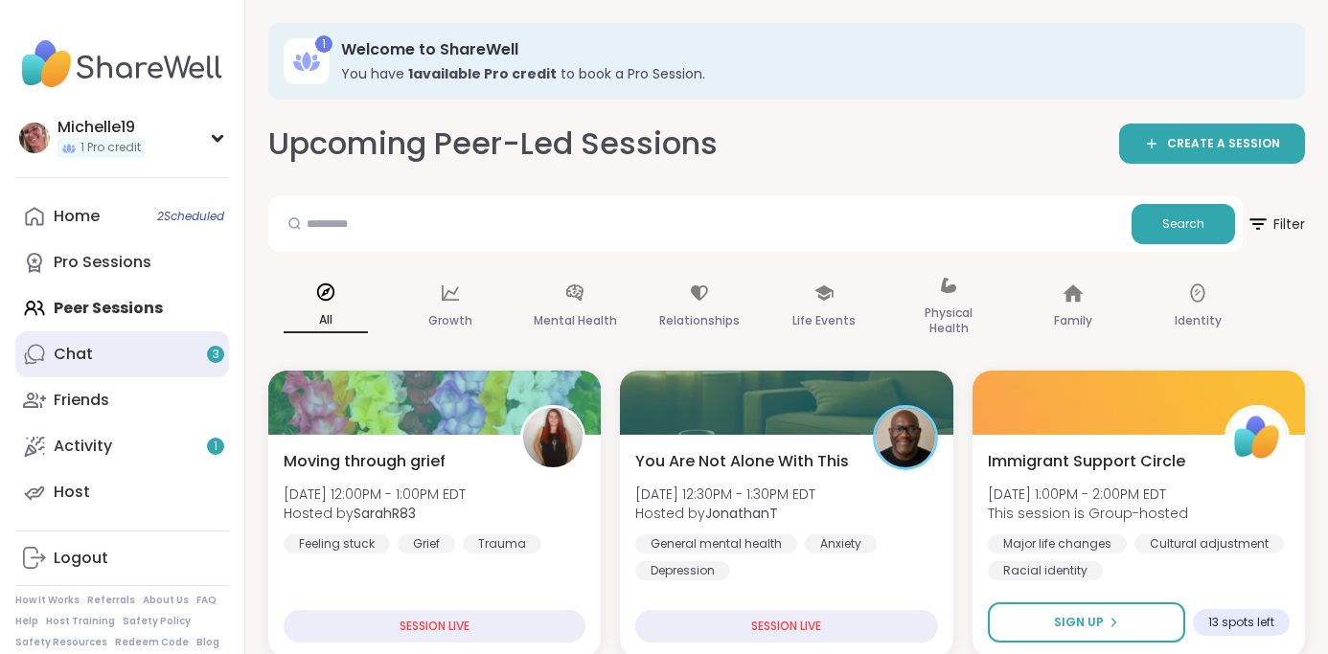
click at [98, 352] on link "Chat 3" at bounding box center [122, 355] width 214 height 46
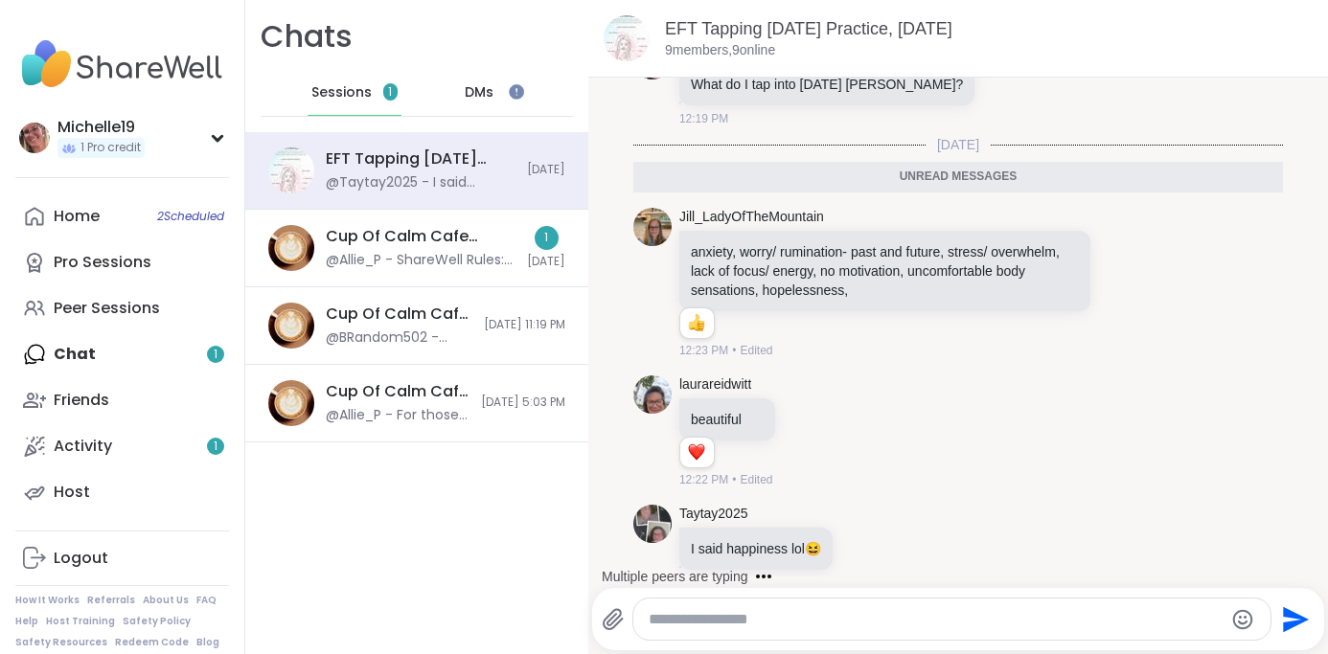
click at [687, 624] on textarea "Type your message" at bounding box center [936, 619] width 575 height 19
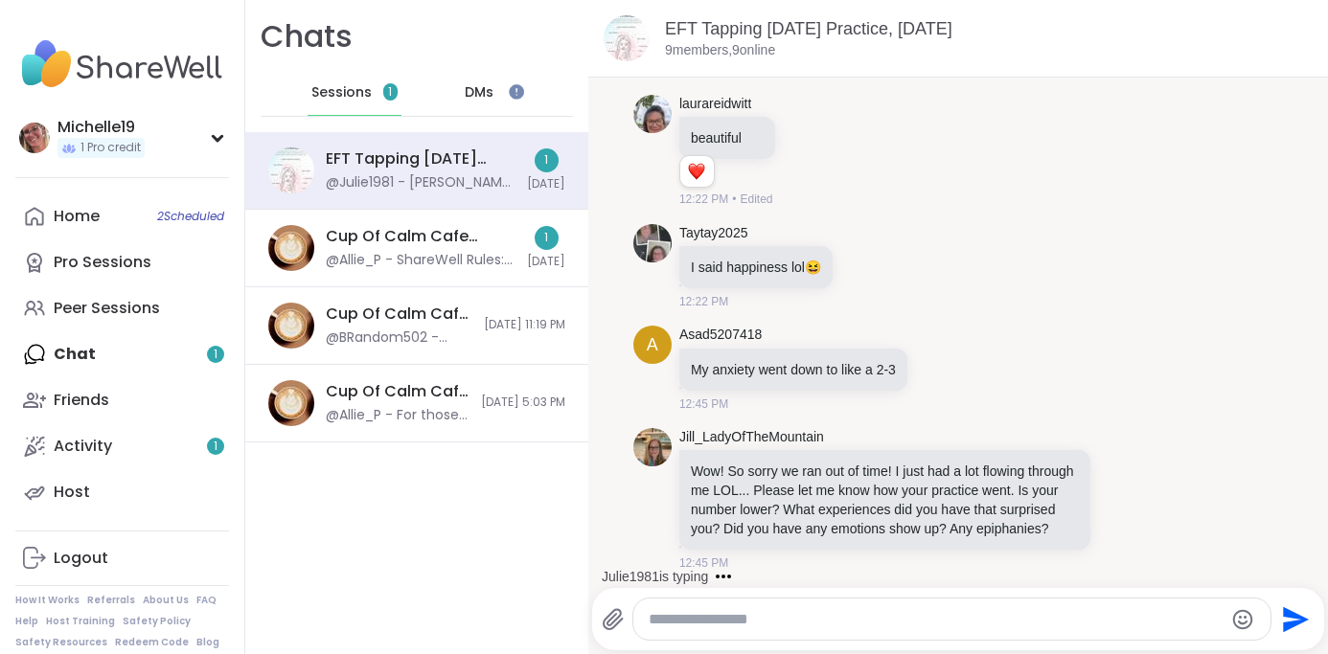
scroll to position [5586, 0]
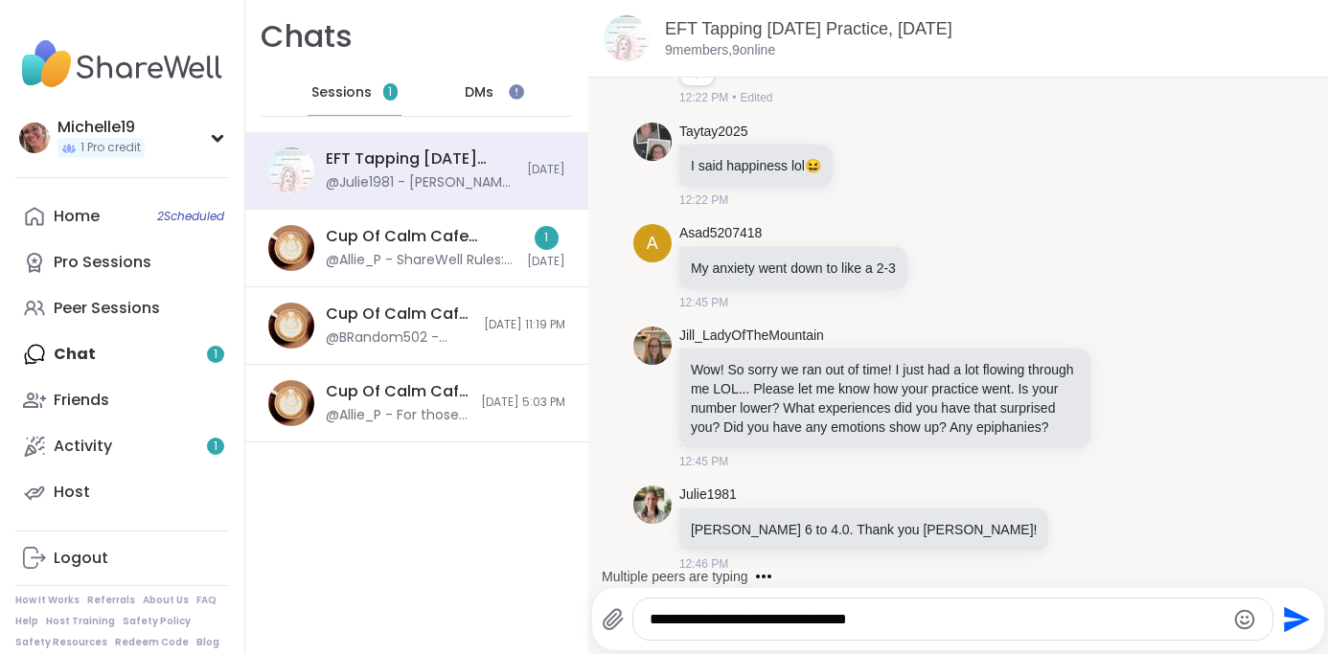
type textarea "**********"
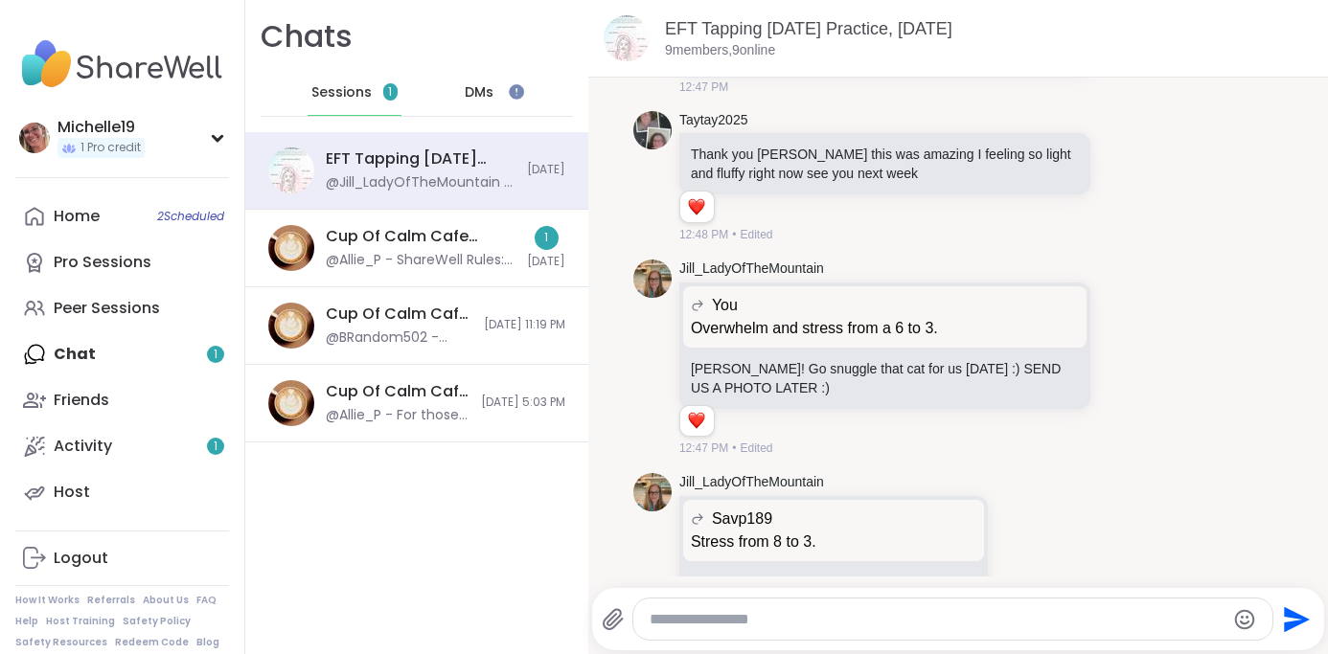
scroll to position [7131, 0]
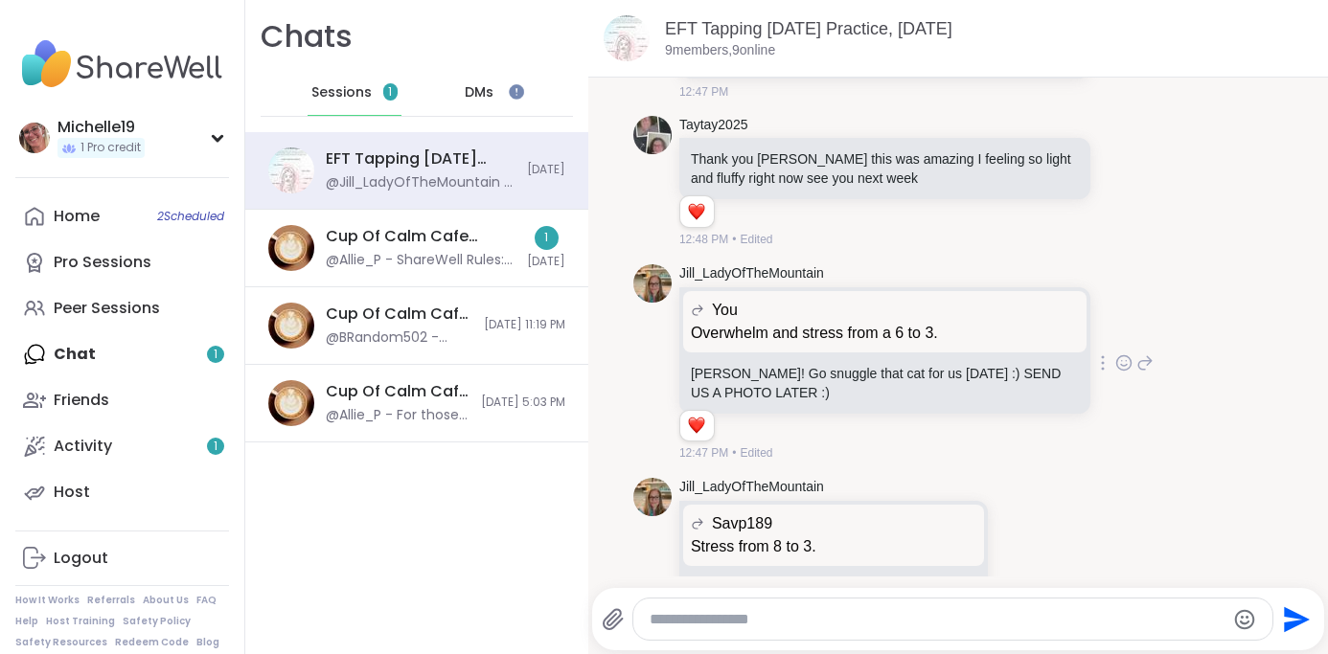
click at [1118, 354] on icon at bounding box center [1123, 363] width 17 height 19
click at [938, 313] on button "Select Reaction: Thumbs up" at bounding box center [929, 332] width 38 height 38
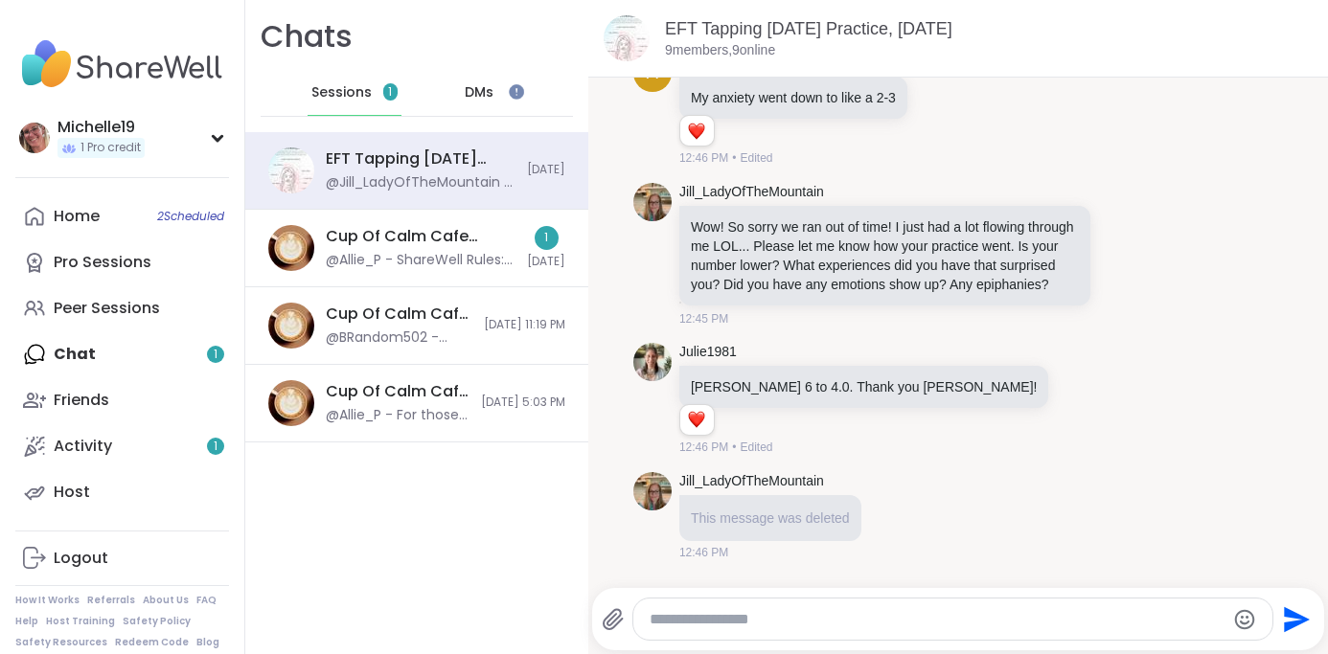
scroll to position [5742, 0]
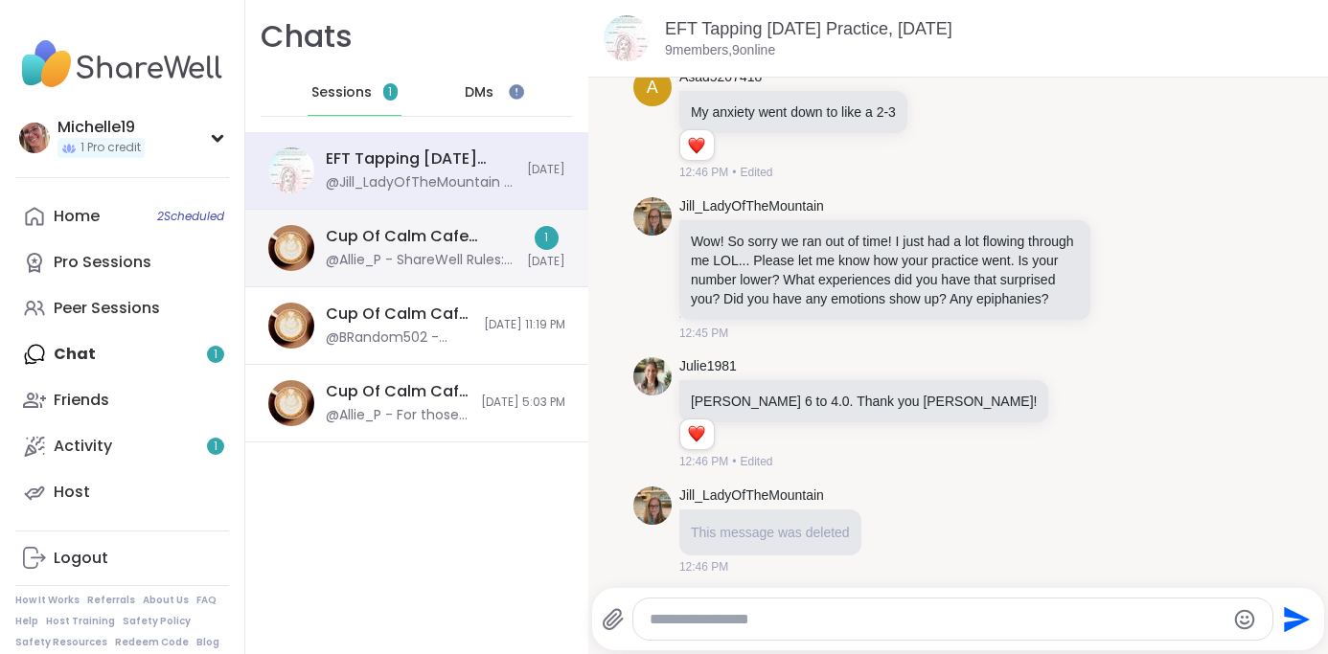
click at [401, 231] on div "Cup Of Calm Cafe Mixer, [DATE]" at bounding box center [421, 236] width 190 height 21
